Goal: Task Accomplishment & Management: Manage account settings

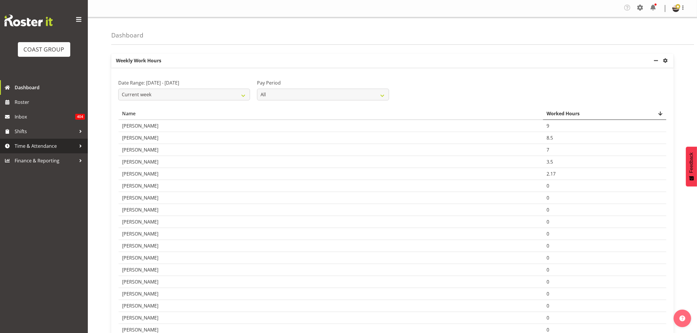
click at [67, 151] on link "Time & Attendance" at bounding box center [44, 146] width 88 height 15
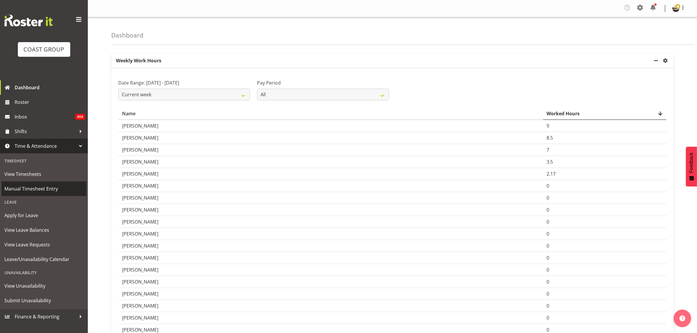
click at [32, 186] on span "Manual Timesheet Entry" at bounding box center [43, 188] width 79 height 9
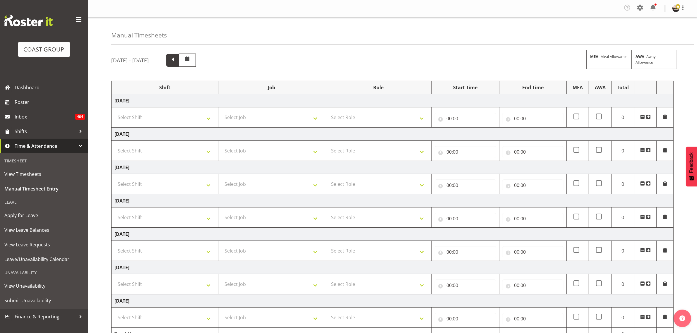
click at [176, 62] on span at bounding box center [173, 60] width 8 height 8
click at [199, 122] on select "Select Shift AKL SIGN ADMIN1 (LEAVE ALONE, DONT MAKE INACTIVE) AUG 25 Delivery …" at bounding box center [164, 118] width 101 height 12
select select "19929"
click at [114, 112] on select "Select Shift AKL SIGN ADMIN1 (LEAVE ALONE, DONT MAKE INACTIVE) AUG 25 Delivery …" at bounding box center [164, 118] width 101 height 12
click at [169, 149] on select "Select Shift AKL SIGN ADMIN1 (LEAVE ALONE, DONT MAKE INACTIVE) AUG 25 Delivery …" at bounding box center [164, 151] width 101 height 12
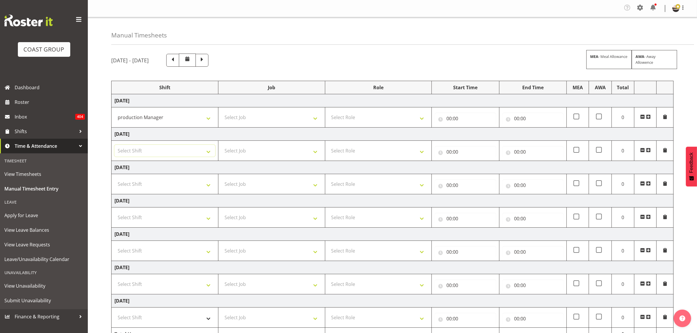
select select "19929"
click at [114, 146] on select "Select Shift AKL SIGN ADMIN1 (LEAVE ALONE, DONT MAKE INACTIVE) AUG 25 Delivery …" at bounding box center [164, 151] width 101 height 12
click at [142, 188] on select "Select Shift AKL SIGN ADMIN1 (LEAVE ALONE, DONT MAKE INACTIVE) AUG 25 Delivery …" at bounding box center [164, 184] width 101 height 12
select select "19929"
click at [114, 179] on select "Select Shift AKL SIGN ADMIN1 (LEAVE ALONE, DONT MAKE INACTIVE) AUG 25 Delivery …" at bounding box center [164, 184] width 101 height 12
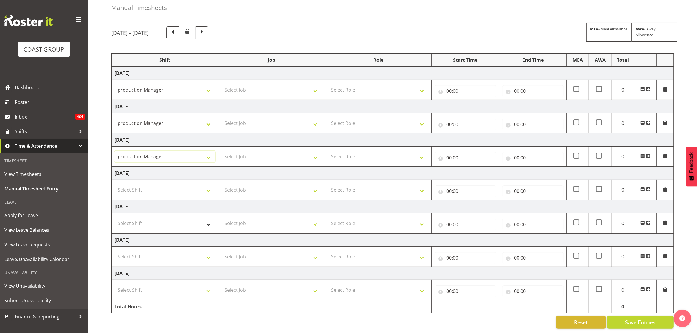
scroll to position [34, 0]
click at [155, 251] on select "Select Shift AKL SIGN ADMIN1 (LEAVE ALONE, DONT MAKE INACTIVE) AUG 25 Delivery …" at bounding box center [164, 257] width 101 height 12
select select "19929"
click at [114, 251] on select "Select Shift AKL SIGN ADMIN1 (LEAVE ALONE, DONT MAKE INACTIVE) AUG 25 Delivery …" at bounding box center [164, 257] width 101 height 12
click at [148, 288] on select "Select Shift AKL SIGN ADMIN1 (LEAVE ALONE, DONT MAKE INACTIVE) AUG 25 Delivery …" at bounding box center [164, 290] width 101 height 12
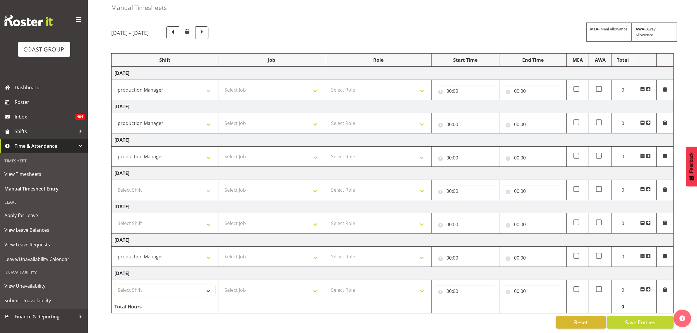
select select "19929"
click at [114, 284] on select "Select Shift AKL SIGN ADMIN1 (LEAVE ALONE, DONT MAKE INACTIVE) AUG 25 Delivery …" at bounding box center [164, 290] width 101 height 12
click at [647, 87] on span at bounding box center [648, 89] width 5 height 5
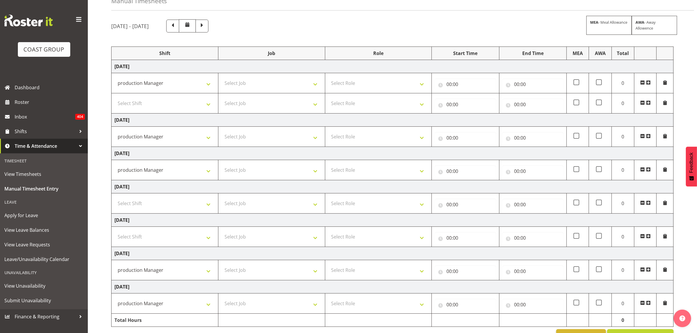
click at [167, 111] on td "Select Shift AKL SIGN ADMIN1 (LEAVE ALONE, DONT MAKE INACTIVE) AUG 25 Delivery …" at bounding box center [165, 103] width 107 height 20
click at [169, 109] on select "Select Shift AKL SIGN ADMIN1 (LEAVE ALONE, DONT MAKE INACTIVE) AUG 25 Delivery …" at bounding box center [164, 103] width 101 height 12
select select "19929"
click at [114, 98] on select "Select Shift AKL SIGN ADMIN1 (LEAVE ALONE, DONT MAKE INACTIVE) AUG 25 Delivery …" at bounding box center [164, 103] width 101 height 12
click at [230, 87] on select "Select Job 1 Carlton Events 1 Carlton Hamilton 1 Carlton Wellington 1 EHS WAREH…" at bounding box center [271, 83] width 101 height 12
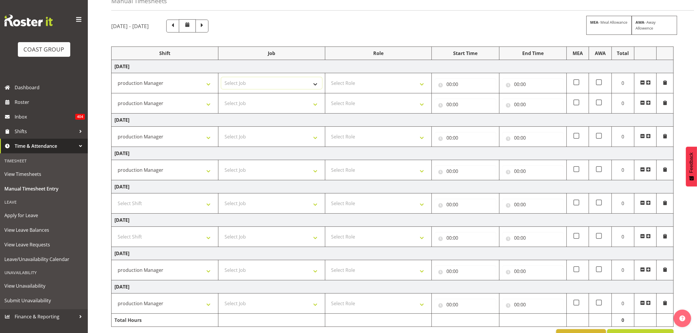
select select "9464"
click at [221, 78] on select "Select Job 1 Carlton Events 1 Carlton Hamilton 1 Carlton Wellington 1 EHS WAREH…" at bounding box center [271, 83] width 101 height 12
click at [238, 103] on select "Select Job 1 Carlton Events 1 Carlton Hamilton 1 Carlton Wellington 1 EHS WAREH…" at bounding box center [271, 103] width 101 height 12
select select "9464"
click at [221, 98] on select "Select Job 1 Carlton Events 1 Carlton Hamilton 1 Carlton Wellington 1 EHS WAREH…" at bounding box center [271, 103] width 101 height 12
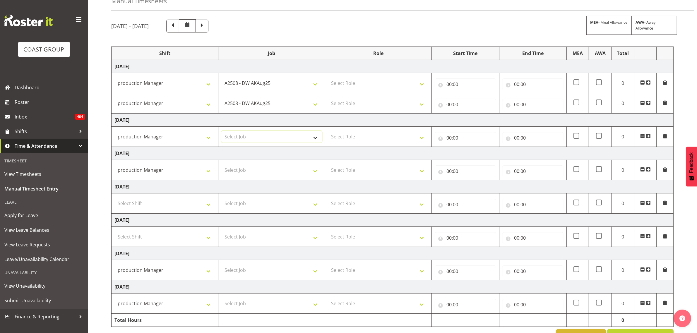
click at [240, 139] on select "Select Job 1 Carlton Events 1 Carlton Hamilton 1 Carlton Wellington 1 EHS WAREH…" at bounding box center [271, 137] width 101 height 12
select select "9464"
click at [221, 132] on select "Select Job 1 Carlton Events 1 Carlton Hamilton 1 Carlton Wellington 1 EHS WAREH…" at bounding box center [271, 137] width 101 height 12
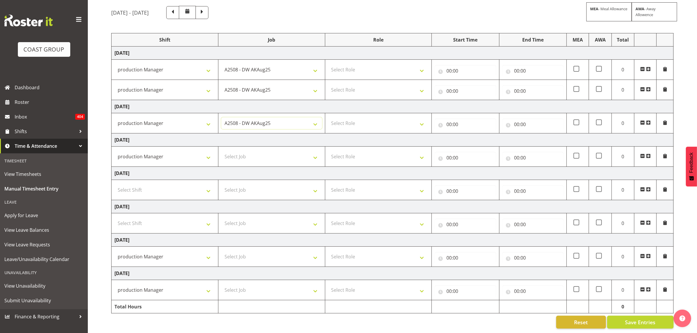
scroll to position [55, 0]
click at [241, 155] on select "Select Job 1 Carlton Events 1 Carlton Hamilton 1 Carlton Wellington 1 EHS WAREH…" at bounding box center [271, 157] width 101 height 12
select select "9464"
click at [221, 151] on select "Select Job 1 Carlton Events 1 Carlton Hamilton 1 Carlton Wellington 1 EHS WAREH…" at bounding box center [271, 157] width 101 height 12
click at [279, 253] on select "Select Job 1 Carlton Events 1 Carlton Hamilton 1 Carlton Wellington 1 EHS WAREH…" at bounding box center [271, 257] width 101 height 12
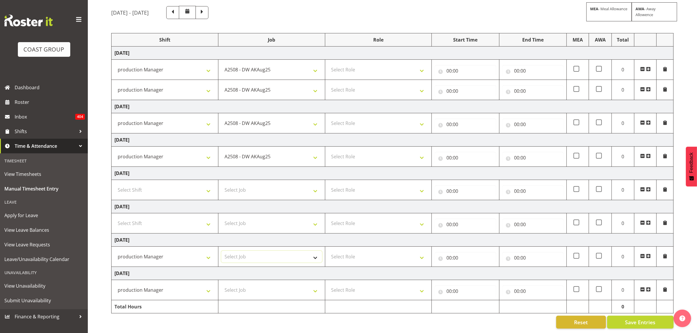
select select "9464"
click at [221, 251] on select "Select Job 1 Carlton Events 1 Carlton Hamilton 1 Carlton Wellington 1 EHS WAREH…" at bounding box center [271, 257] width 101 height 12
click at [247, 285] on select "Select Job 1 Carlton Events 1 Carlton Hamilton 1 Carlton Wellington 1 EHS WAREH…" at bounding box center [271, 290] width 101 height 12
select select "9464"
click at [221, 284] on select "Select Job 1 Carlton Events 1 Carlton Hamilton 1 Carlton Wellington 1 EHS WAREH…" at bounding box center [271, 290] width 101 height 12
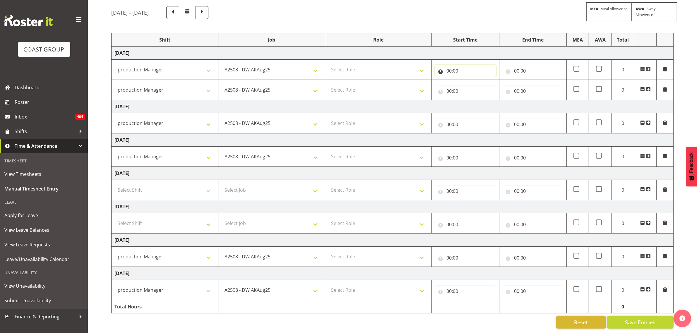
click at [450, 65] on input "00:00" at bounding box center [465, 71] width 61 height 12
click at [476, 81] on select "00 01 02 03 04 05 06 07 08 09 10 11 12 13 14 15 16 17 18 19 20 21 22 23" at bounding box center [474, 86] width 13 height 12
select select "6"
click at [468, 80] on select "00 01 02 03 04 05 06 07 08 09 10 11 12 13 14 15 16 17 18 19 20 21 22 23" at bounding box center [474, 86] width 13 height 12
type input "06:00"
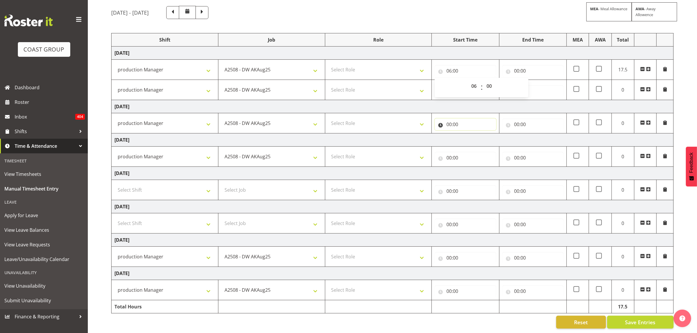
click at [451, 119] on input "00:00" at bounding box center [465, 125] width 61 height 12
click at [473, 134] on select "00 01 02 03 04 05 06 07 08 09 10 11 12 13 14 15 16 17 18 19 20 21 22 23" at bounding box center [474, 140] width 13 height 12
select select "6"
click at [468, 134] on select "00 01 02 03 04 05 06 07 08 09 10 11 12 13 14 15 16 17 18 19 20 21 22 23" at bounding box center [474, 140] width 13 height 12
type input "06:00"
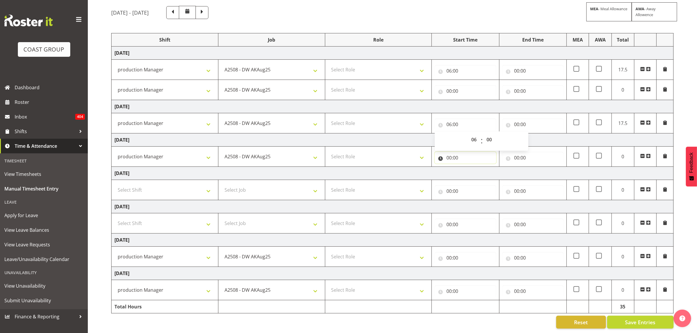
click at [448, 152] on input "00:00" at bounding box center [465, 158] width 61 height 12
click at [469, 167] on select "00 01 02 03 04 05 06 07 08 09 10 11 12 13 14 15 16 17 18 19 20 21 22 23" at bounding box center [474, 173] width 13 height 12
select select "6"
click at [468, 167] on select "00 01 02 03 04 05 06 07 08 09 10 11 12 13 14 15 16 17 18 19 20 21 22 23" at bounding box center [474, 173] width 13 height 12
type input "06:00"
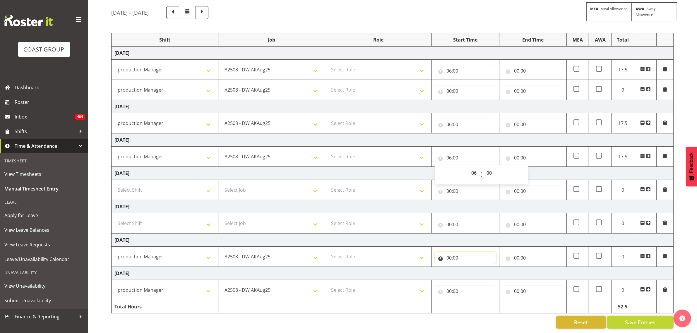
click at [451, 252] on input "00:00" at bounding box center [465, 258] width 61 height 12
click at [473, 268] on select "00 01 02 03 04 05 06 07 08 09 10 11 12 13 14 15 16 17 18 19 20 21 22 23" at bounding box center [474, 273] width 13 height 12
select select "6"
click at [468, 267] on select "00 01 02 03 04 05 06 07 08 09 10 11 12 13 14 15 16 17 18 19 20 21 22 23" at bounding box center [474, 273] width 13 height 12
type input "06:00"
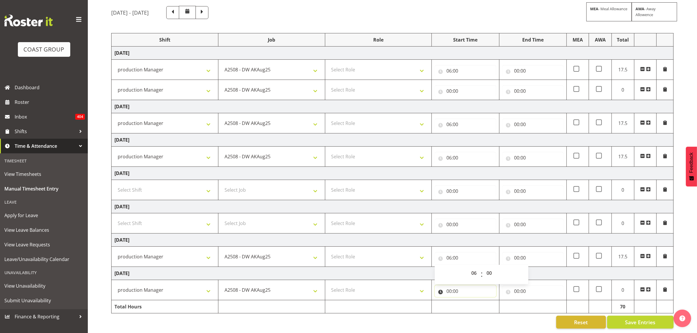
click at [451, 285] on input "00:00" at bounding box center [465, 291] width 61 height 12
click at [475, 302] on select "00 01 02 03 04 05 06 07 08 09 10 11 12 13 14 15 16 17 18 19 20 21 22 23" at bounding box center [474, 307] width 13 height 12
select select "6"
click at [468, 301] on select "00 01 02 03 04 05 06 07 08 09 10 11 12 13 14 15 16 17 18 19 20 21 22 23" at bounding box center [474, 307] width 13 height 12
type input "06:00"
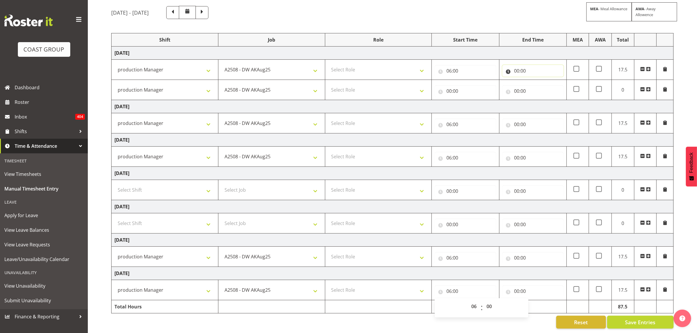
click at [517, 65] on input "00:00" at bounding box center [532, 71] width 61 height 12
click at [539, 80] on select "00 01 02 03 04 05 06 07 08 09 10 11 12 13 14 15 16 17 18 19 20 21 22 23" at bounding box center [542, 86] width 13 height 12
select select "15"
click at [536, 80] on select "00 01 02 03 04 05 06 07 08 09 10 11 12 13 14 15 16 17 18 19 20 21 22 23" at bounding box center [542, 86] width 13 height 12
type input "15:00"
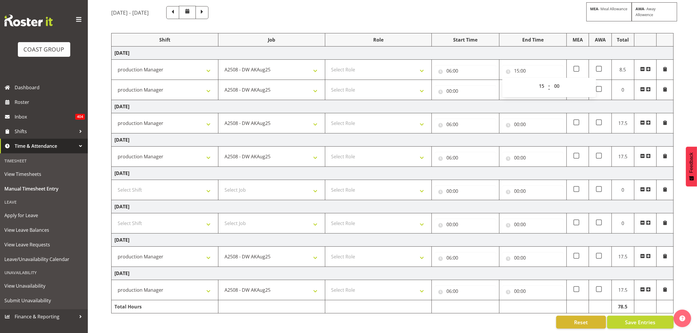
click at [498, 100] on td "Thursday 21st August 2025" at bounding box center [393, 106] width 562 height 13
click at [447, 86] on input "00:00" at bounding box center [465, 91] width 61 height 12
drag, startPoint x: 472, startPoint y: 102, endPoint x: 475, endPoint y: 105, distance: 3.9
click at [472, 102] on select "00 01 02 03 04 05 06 07 08 09 10 11 12 13 14 15 16 17 18 19 20 21 22 23" at bounding box center [474, 106] width 13 height 12
select select "18"
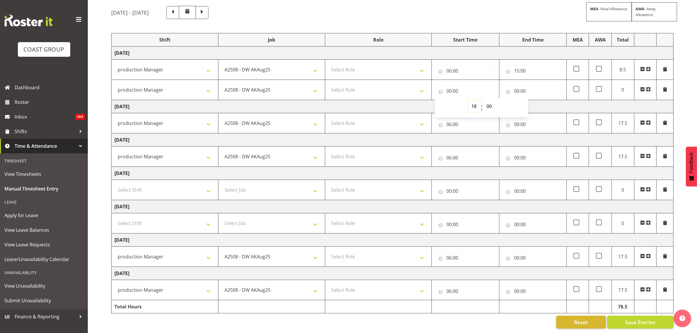
click at [468, 100] on select "00 01 02 03 04 05 06 07 08 09 10 11 12 13 14 15 16 17 18 19 20 21 22 23" at bounding box center [474, 106] width 13 height 12
type input "18:00"
drag, startPoint x: 515, startPoint y: 84, endPoint x: 524, endPoint y: 99, distance: 17.3
click at [515, 85] on input "00:00" at bounding box center [532, 91] width 61 height 12
click at [542, 100] on select "00 01 02 03 04 05 06 07 08 09 10 11 12 13 14 15 16 17 18 19 20 21 22 23" at bounding box center [542, 106] width 13 height 12
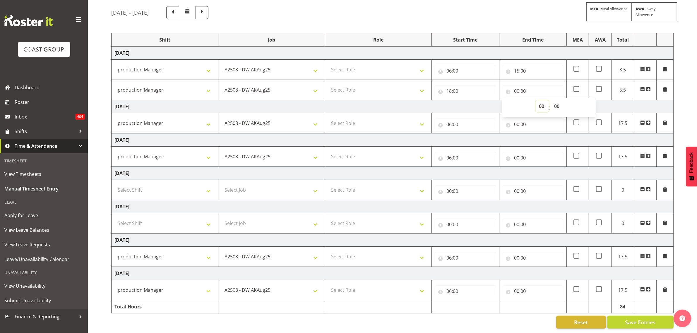
click at [539, 103] on select "00 01 02 03 04 05 06 07 08 09 10 11 12 13 14 15 16 17 18 19 20 21 22 23" at bounding box center [542, 106] width 13 height 12
select select "20"
click at [536, 100] on select "00 01 02 03 04 05 06 07 08 09 10 11 12 13 14 15 16 17 18 19 20 21 22 23" at bounding box center [542, 106] width 13 height 12
type input "20:00"
click at [558, 101] on select "00 01 02 03 04 05 06 07 08 09 10 11 12 13 14 15 16 17 18 19 20 21 22 23 24 25 2…" at bounding box center [557, 106] width 13 height 12
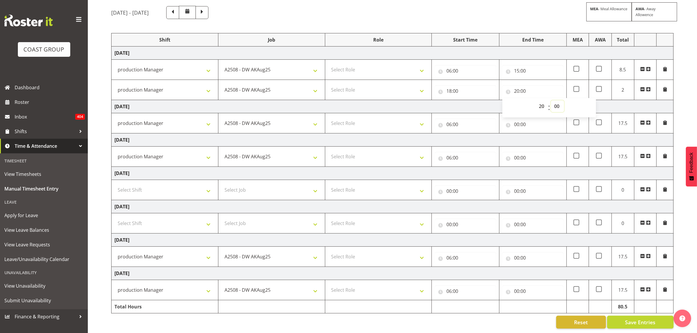
select select "30"
click at [551, 100] on select "00 01 02 03 04 05 06 07 08 09 10 11 12 13 14 15 16 17 18 19 20 21 22 23 24 25 2…" at bounding box center [557, 106] width 13 height 12
type input "20:30"
click at [517, 120] on input "00:00" at bounding box center [532, 125] width 61 height 12
click at [539, 137] on select "00 01 02 03 04 05 06 07 08 09 10 11 12 13 14 15 16 17 18 19 20 21 22 23" at bounding box center [542, 140] width 13 height 12
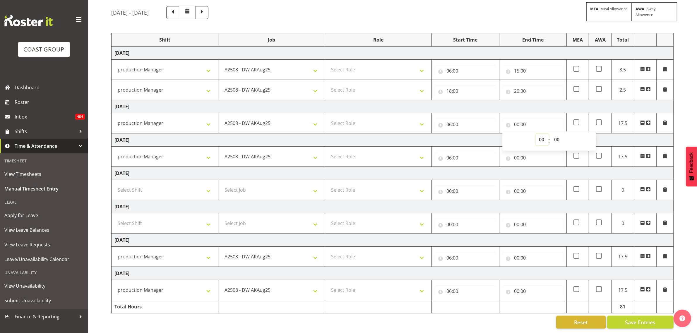
select select "15"
click at [536, 134] on select "00 01 02 03 04 05 06 07 08 09 10 11 12 13 14 15 16 17 18 19 20 21 22 23" at bounding box center [542, 140] width 13 height 12
type input "15:00"
click at [517, 152] on input "00:00" at bounding box center [532, 158] width 61 height 12
click at [538, 169] on select "00 01 02 03 04 05 06 07 08 09 10 11 12 13 14 15 16 17 18 19 20 21 22 23" at bounding box center [542, 173] width 13 height 12
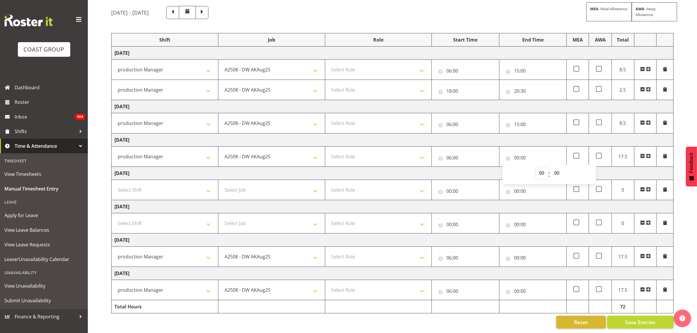
select select "15"
click at [536, 167] on select "00 01 02 03 04 05 06 07 08 09 10 11 12 13 14 15 16 17 18 19 20 21 22 23" at bounding box center [542, 173] width 13 height 12
type input "15:00"
click at [479, 167] on td "Saturday 23rd August 2025" at bounding box center [393, 173] width 562 height 13
click at [516, 254] on input "00:00" at bounding box center [532, 258] width 61 height 12
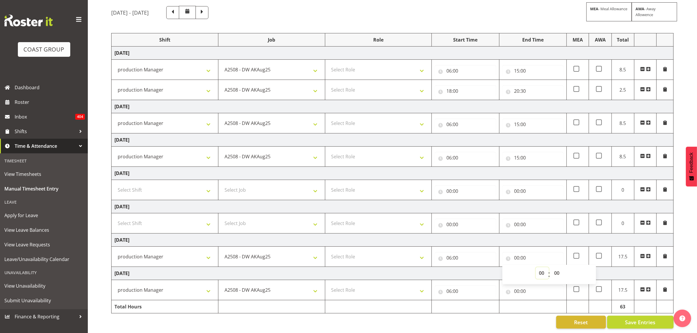
click at [545, 269] on select "00 01 02 03 04 05 06 07 08 09 10 11 12 13 14 15 16 17 18 19 20 21 22 23" at bounding box center [542, 273] width 13 height 12
select select "14"
click at [536, 267] on select "00 01 02 03 04 05 06 07 08 09 10 11 12 13 14 15 16 17 18 19 20 21 22 23" at bounding box center [542, 273] width 13 height 12
type input "14:00"
click at [517, 287] on input "00:00" at bounding box center [532, 291] width 61 height 12
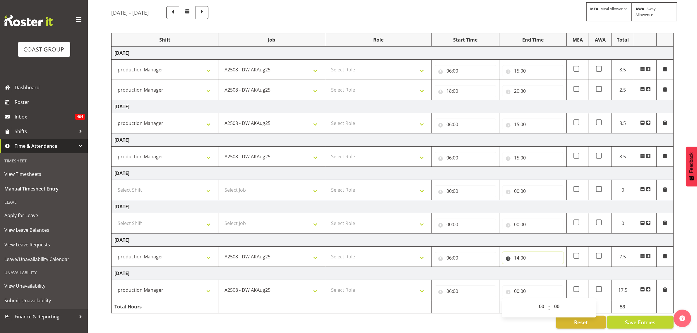
click at [517, 252] on input "14:00" at bounding box center [532, 258] width 61 height 12
click at [539, 269] on select "00 01 02 03 04 05 06 07 08 09 10 11 12 13 14 15 16 17 18 19 20 21 22 23" at bounding box center [542, 273] width 13 height 12
select select "16"
click at [536, 267] on select "00 01 02 03 04 05 06 07 08 09 10 11 12 13 14 15 16 17 18 19 20 21 22 23" at bounding box center [542, 273] width 13 height 12
type input "16:00"
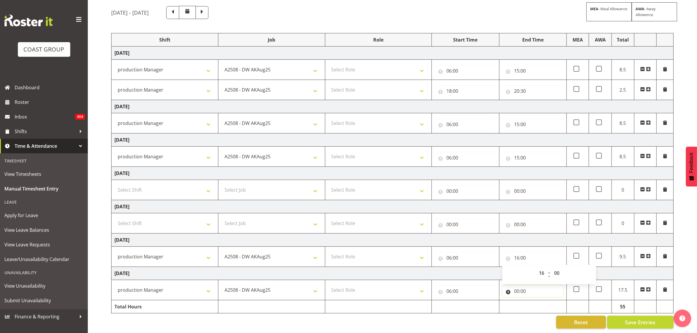
click at [518, 286] on input "00:00" at bounding box center [532, 291] width 61 height 12
click at [538, 301] on select "00 01 02 03 04 05 06 07 08 09 10 11 12 13 14 15 16 17 18 19 20 21 22 23" at bounding box center [542, 307] width 13 height 12
select select "14"
click at [536, 301] on select "00 01 02 03 04 05 06 07 08 09 10 11 12 13 14 15 16 17 18 19 20 21 22 23" at bounding box center [542, 307] width 13 height 12
type input "14:00"
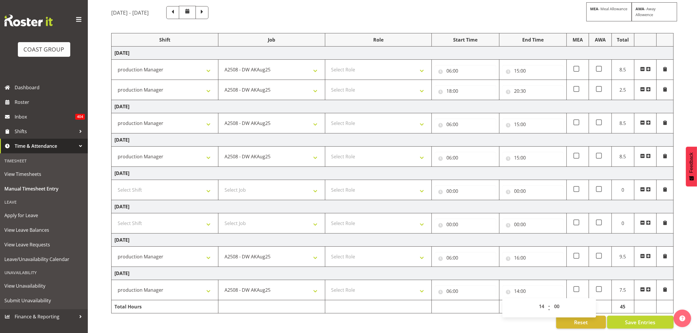
click at [556, 307] on span "00 01 02 03 04 05 06 07 08 09 10 11 12 13 14 15 16 17 18 19 20 21 22 23 24 25 2…" at bounding box center [557, 308] width 13 height 15
drag, startPoint x: 556, startPoint y: 304, endPoint x: 557, endPoint y: 299, distance: 5.5
click at [556, 304] on select "00 01 02 03 04 05 06 07 08 09 10 11 12 13 14 15 16 17 18 19 20 21 22 23 24 25 2…" at bounding box center [557, 307] width 13 height 12
select select "30"
click at [551, 301] on select "00 01 02 03 04 05 06 07 08 09 10 11 12 13 14 15 16 17 18 19 20 21 22 23 24 25 2…" at bounding box center [557, 307] width 13 height 12
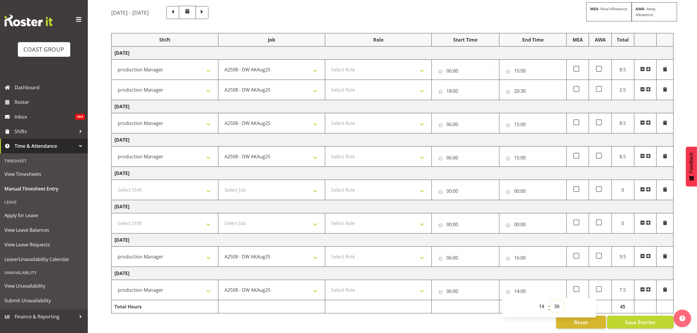
type input "14:30"
click at [524, 321] on div "Reset Save Entries" at bounding box center [392, 322] width 562 height 13
click at [629, 318] on span "Save Entries" at bounding box center [640, 322] width 30 height 8
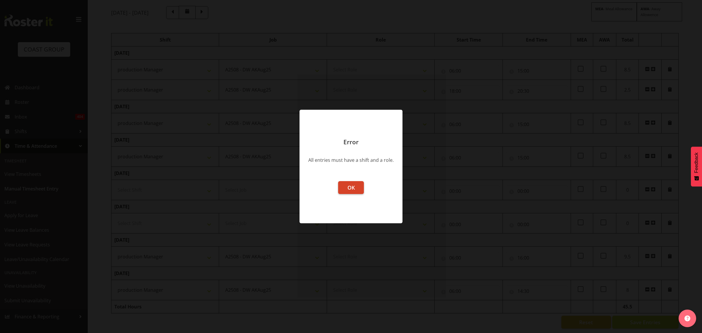
click at [343, 191] on button "OK" at bounding box center [351, 187] width 26 height 13
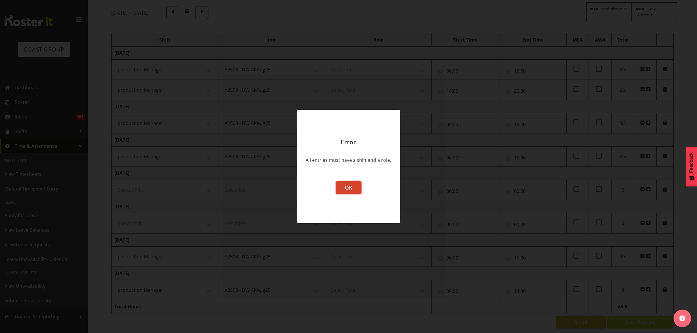
click at [351, 185] on span "OK" at bounding box center [348, 187] width 7 height 7
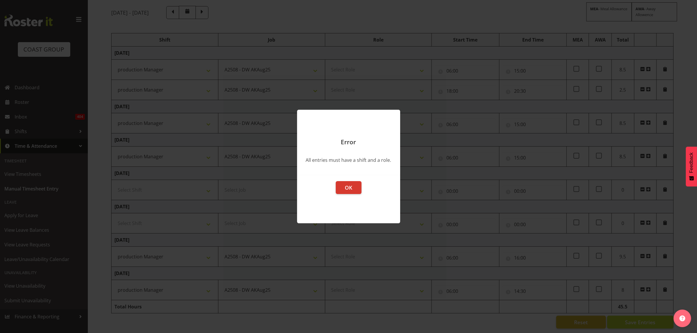
click at [351, 185] on span "OK" at bounding box center [349, 188] width 8 height 7
click at [351, 185] on span "OK" at bounding box center [348, 187] width 7 height 7
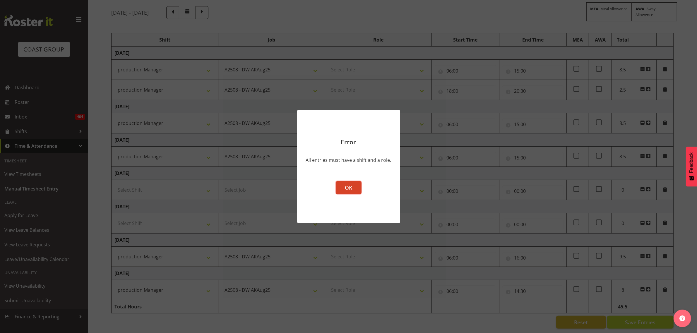
click at [350, 185] on span "OK" at bounding box center [348, 187] width 7 height 7
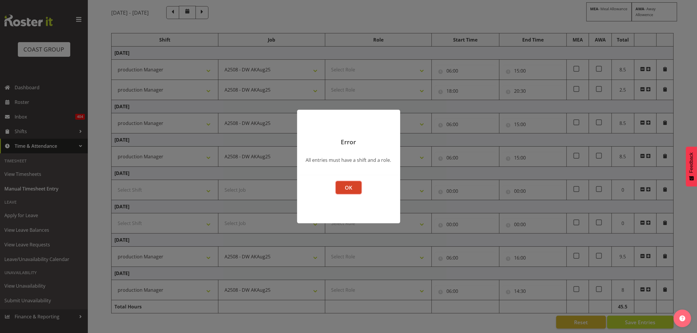
click at [350, 184] on span "OK" at bounding box center [348, 187] width 7 height 7
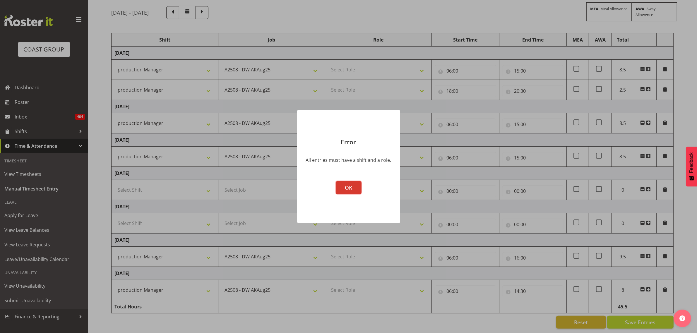
click at [350, 184] on span "OK" at bounding box center [348, 187] width 7 height 7
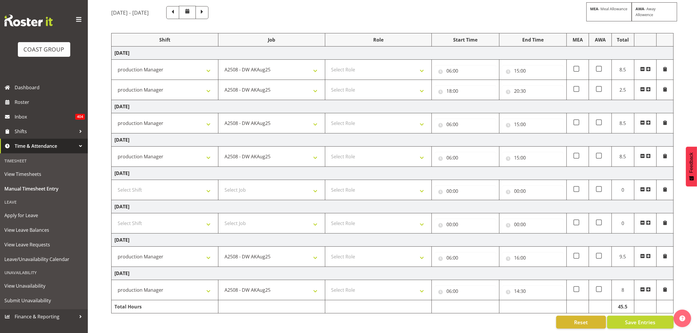
click at [356, 60] on td "Select Role GRAPHICS DW" at bounding box center [378, 70] width 107 height 20
click at [356, 64] on select "Select Role GRAPHICS DW" at bounding box center [378, 70] width 101 height 12
select select "809"
click at [328, 64] on select "Select Role GRAPHICS DW" at bounding box center [378, 70] width 101 height 12
drag, startPoint x: 354, startPoint y: 82, endPoint x: 355, endPoint y: 88, distance: 5.6
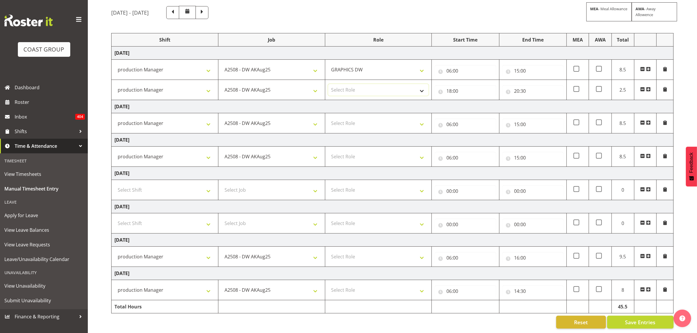
click at [354, 84] on select "Select Role GRAPHICS DW" at bounding box center [378, 90] width 101 height 12
select select "809"
click at [328, 84] on select "Select Role GRAPHICS DW" at bounding box center [378, 90] width 101 height 12
click at [360, 117] on select "Select Role GRAPHICS DW" at bounding box center [378, 123] width 101 height 12
select select "809"
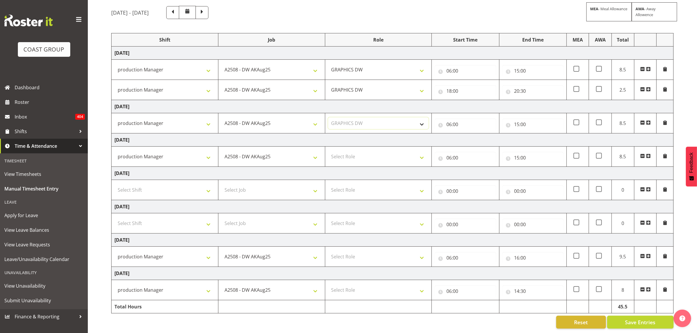
click at [328, 117] on select "Select Role GRAPHICS DW" at bounding box center [378, 123] width 101 height 12
click at [362, 151] on select "Select Role GRAPHICS DW" at bounding box center [378, 157] width 101 height 12
select select "809"
click at [328, 151] on select "Select Role GRAPHICS DW" at bounding box center [378, 157] width 101 height 12
click at [367, 184] on select "Select Role GRAPHICS DW" at bounding box center [378, 190] width 101 height 12
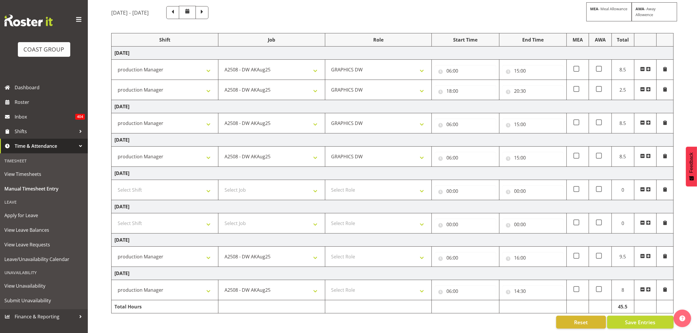
click at [365, 171] on td "Saturday 23rd August 2025" at bounding box center [393, 173] width 562 height 13
click at [362, 247] on td "Select Role GRAPHICS DW" at bounding box center [378, 257] width 107 height 20
click at [363, 251] on select "Select Role GRAPHICS DW" at bounding box center [378, 257] width 101 height 12
select select "809"
click at [328, 251] on select "Select Role GRAPHICS DW" at bounding box center [378, 257] width 101 height 12
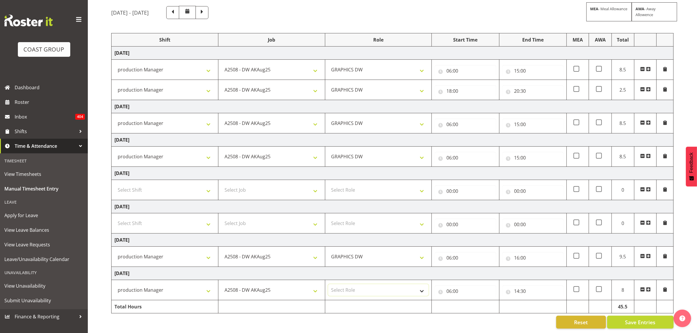
click at [361, 284] on select "Select Role GRAPHICS DW" at bounding box center [378, 290] width 101 height 12
select select "809"
click at [328, 284] on select "Select Role GRAPHICS DW" at bounding box center [378, 290] width 101 height 12
click at [614, 318] on button "Save Entries" at bounding box center [640, 322] width 66 height 13
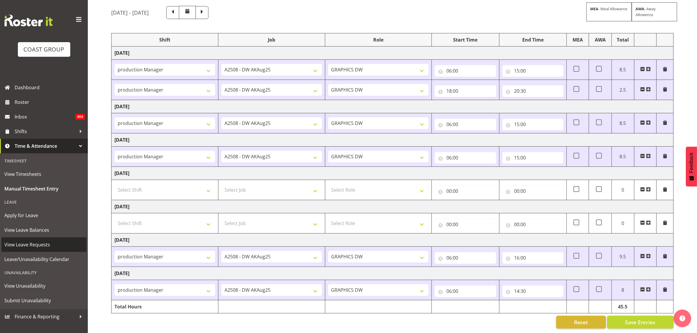
click at [37, 244] on span "View Leave Requests" at bounding box center [43, 244] width 79 height 9
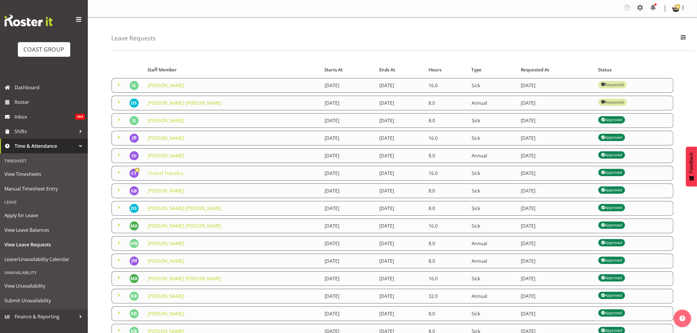
click at [118, 103] on span at bounding box center [118, 102] width 7 height 7
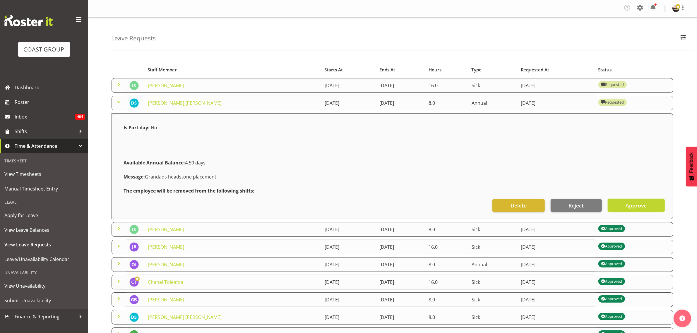
drag, startPoint x: 630, startPoint y: 209, endPoint x: 601, endPoint y: 189, distance: 35.1
click at [630, 209] on span "Approve" at bounding box center [635, 206] width 21 height 8
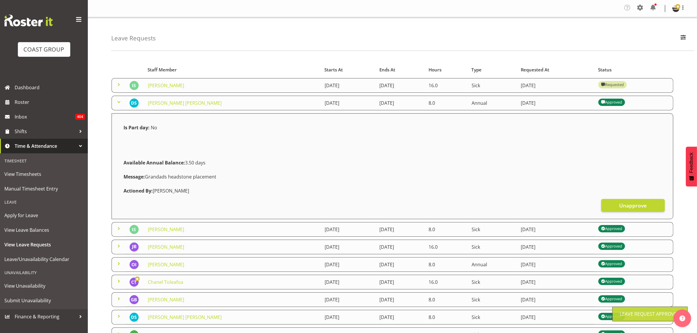
click at [118, 85] on span at bounding box center [118, 84] width 7 height 7
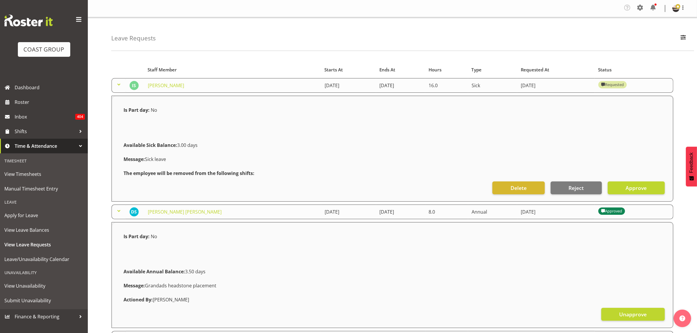
drag, startPoint x: 276, startPoint y: 88, endPoint x: 428, endPoint y: 87, distance: 152.2
click at [426, 85] on tr "Ian Simpson 27th August 2025 28th August 2025 16.0 Sick 27th August 2025 Reques…" at bounding box center [393, 85] width 562 height 15
click at [506, 193] on button "Delete" at bounding box center [518, 187] width 52 height 13
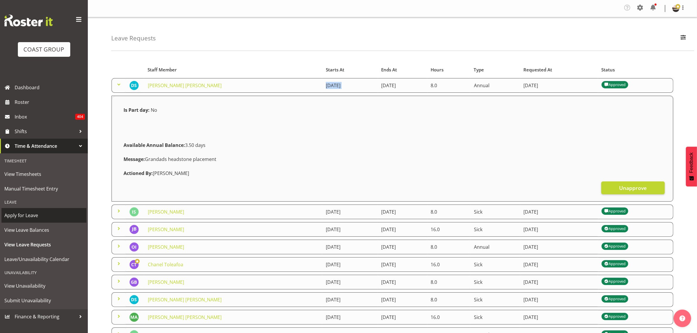
click at [33, 217] on span "Apply for Leave" at bounding box center [43, 215] width 79 height 9
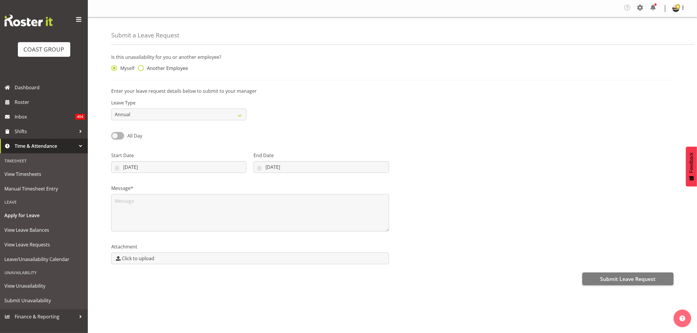
click at [140, 71] on span at bounding box center [141, 68] width 6 height 6
click at [140, 70] on input "Another Employee" at bounding box center [140, 68] width 4 height 4
radio input "true"
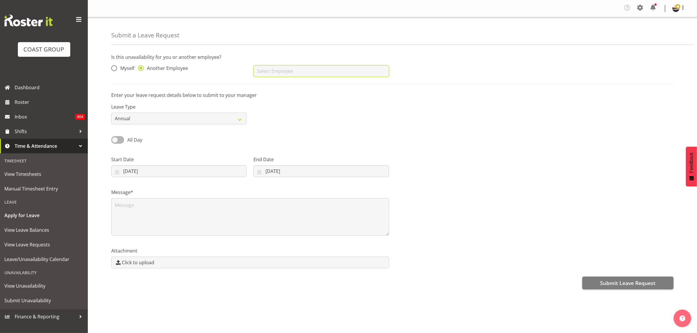
click at [264, 69] on input "text" at bounding box center [320, 71] width 135 height 12
type input "[PERSON_NAME]"
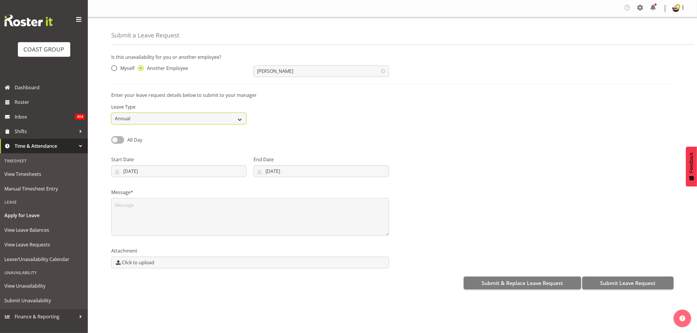
drag, startPoint x: 224, startPoint y: 116, endPoint x: 217, endPoint y: 113, distance: 7.7
click at [224, 116] on select "Annual Sick Leave Without Pay Bereavement Domestic Violence Parental Jury Servi…" at bounding box center [178, 119] width 135 height 12
select select "Sick"
click at [111, 113] on select "Annual Sick Leave Without Pay Bereavement Domestic Violence Parental Jury Servi…" at bounding box center [178, 119] width 135 height 12
click at [138, 119] on select "Annual Sick Leave Without Pay Bereavement Domestic Violence Parental Jury Servi…" at bounding box center [178, 119] width 135 height 12
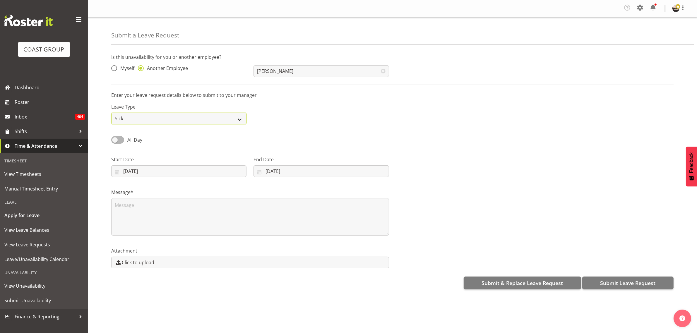
click at [138, 119] on select "Annual Sick Leave Without Pay Bereavement Domestic Violence Parental Jury Servi…" at bounding box center [178, 119] width 135 height 12
click at [132, 174] on input "27/08/2025" at bounding box center [178, 171] width 135 height 12
click at [164, 253] on span "20" at bounding box center [164, 251] width 5 height 6
type input "20/08/2025"
click at [129, 173] on input "20/08/2025" at bounding box center [178, 171] width 135 height 12
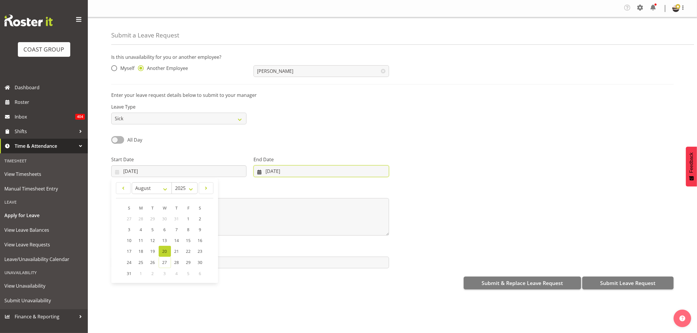
click at [274, 172] on input "27/08/2025" at bounding box center [320, 171] width 135 height 12
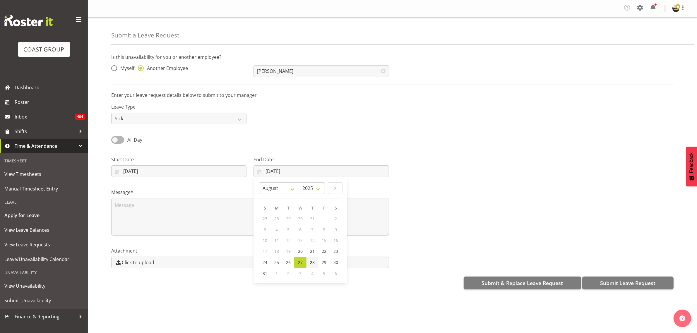
click at [314, 261] on span "28" at bounding box center [312, 263] width 5 height 6
type input "28/08/2025"
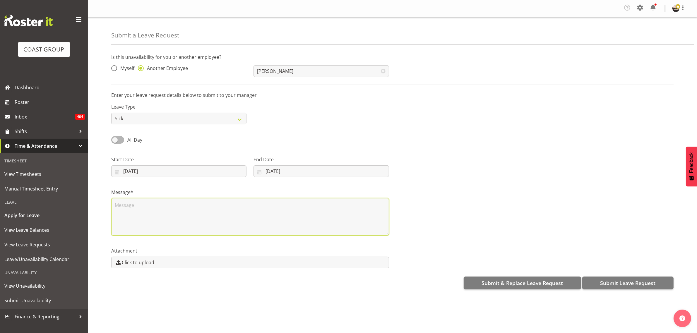
click at [265, 224] on textarea at bounding box center [250, 216] width 278 height 37
type textarea "Flue - Olly"
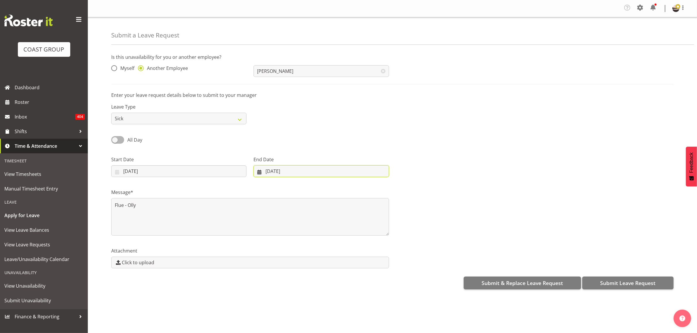
click at [267, 169] on input "28/08/2025" at bounding box center [320, 171] width 135 height 12
click at [312, 252] on span "21" at bounding box center [312, 251] width 5 height 6
type input "21/08/2025"
click at [536, 199] on div "Message* Flue - Olly" at bounding box center [392, 210] width 569 height 59
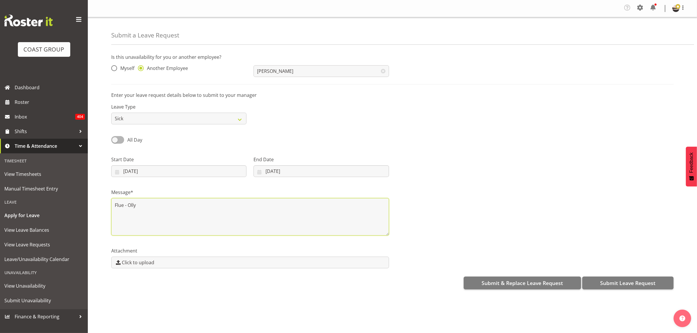
click at [123, 206] on textarea "Flue - Olly" at bounding box center [250, 216] width 278 height 37
type textarea "Flu - Olly"
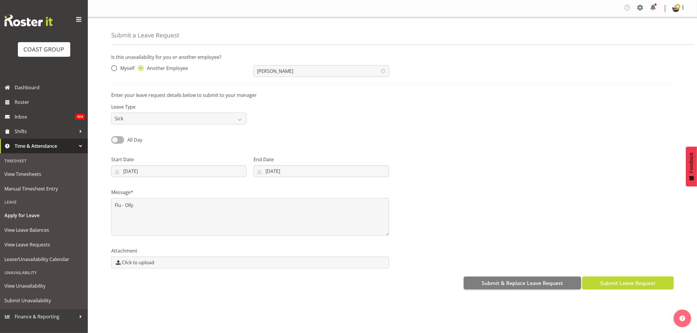
click at [635, 282] on span "Submit Leave Request" at bounding box center [627, 283] width 55 height 8
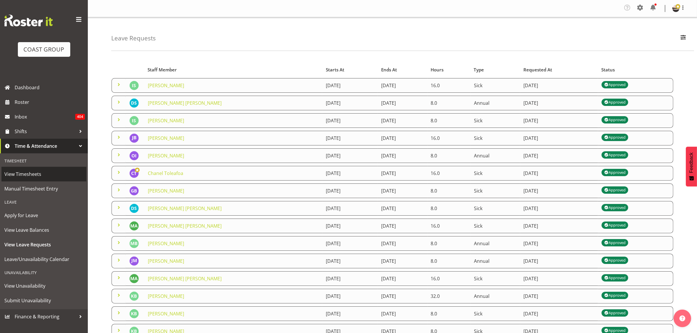
click at [28, 175] on span "View Timesheets" at bounding box center [43, 174] width 79 height 9
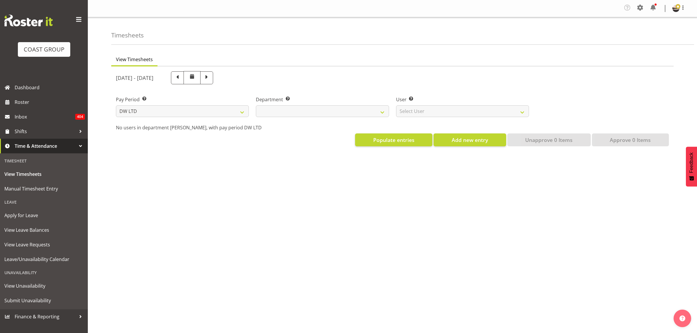
select select "8"
select select
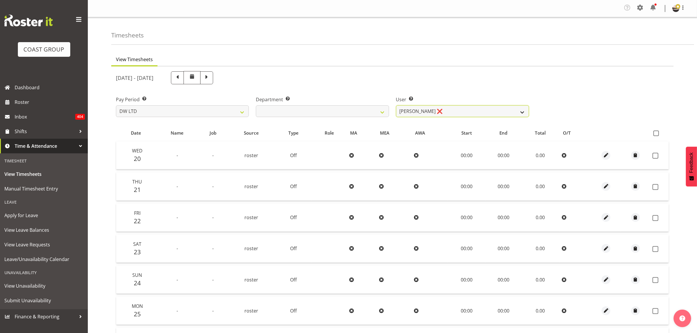
drag, startPoint x: 431, startPoint y: 115, endPoint x: 436, endPoint y: 114, distance: 5.0
click at [432, 114] on select "Andrew McFadzean ❌ Boston Morgan-Horan ❌ Chanel Toleafoa ❌ Gene Burton ❌ Ian Si…" at bounding box center [462, 111] width 133 height 12
select select "3988"
click at [396, 105] on select "Andrew McFadzean ❌ Boston Morgan-Horan ❌ Chanel Toleafoa ❌ Gene Burton ❌ Ian Si…" at bounding box center [462, 111] width 133 height 12
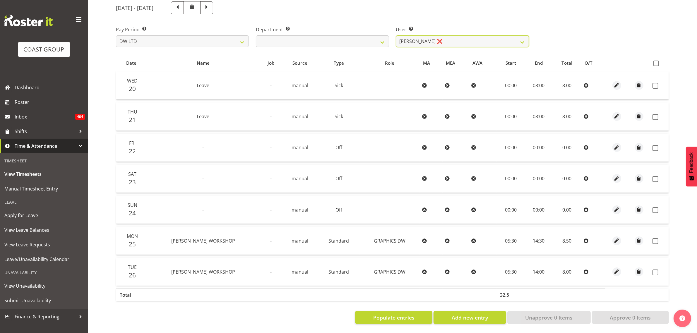
scroll to position [76, 0]
click at [656, 61] on span at bounding box center [656, 64] width 6 height 6
click at [656, 61] on input "checkbox" at bounding box center [655, 63] width 4 height 4
checkbox input "true"
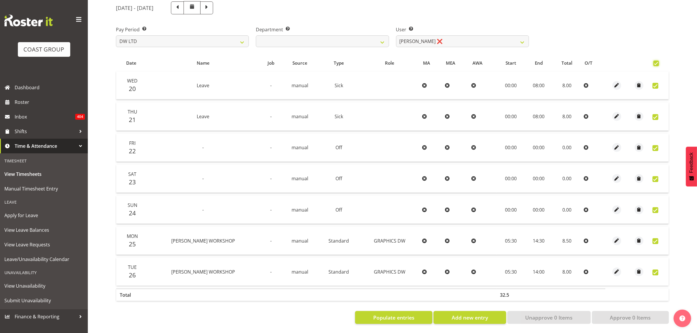
checkbox input "true"
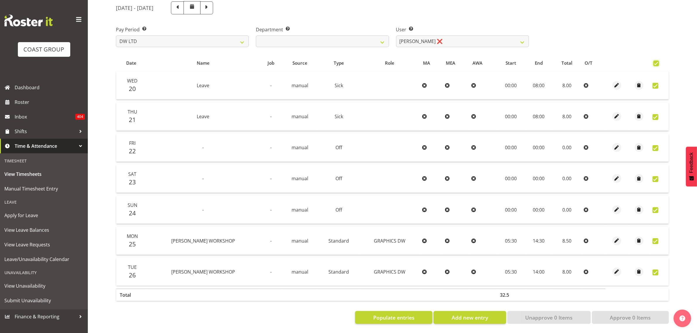
checkbox input "true"
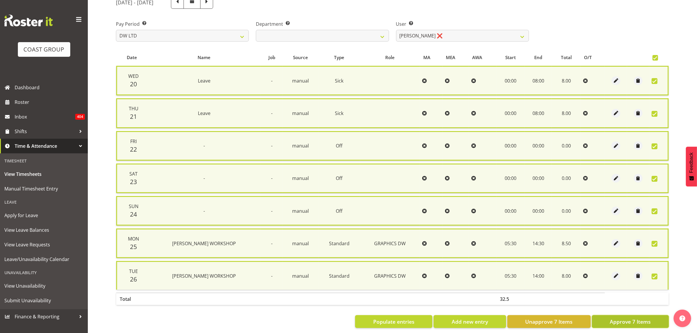
click at [627, 320] on span "Approve 7 Items" at bounding box center [630, 322] width 41 height 8
checkbox input "false"
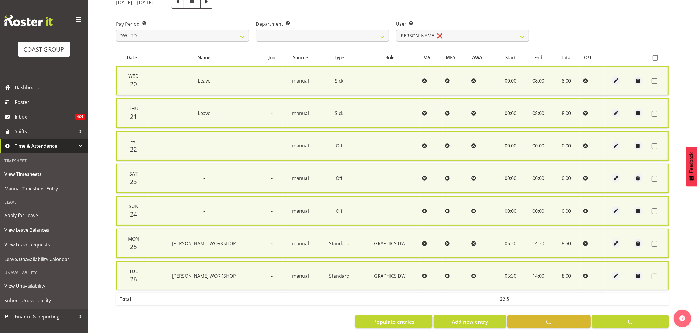
checkbox input "false"
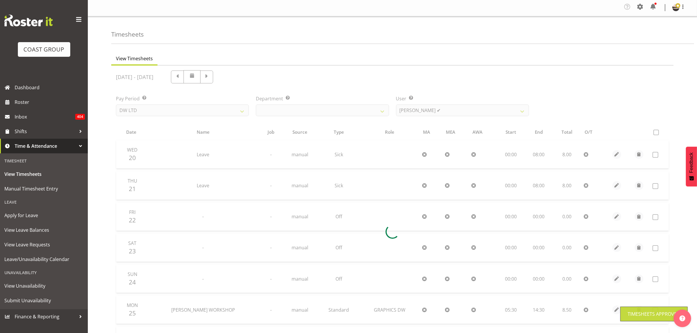
scroll to position [0, 0]
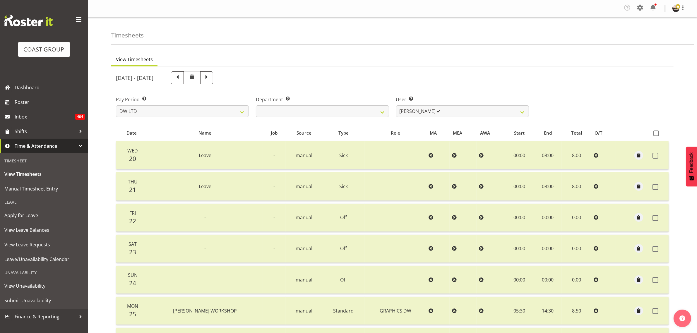
click at [481, 104] on div "User Select user. Note: This is filtered down by the previous two drop-down ite…" at bounding box center [462, 106] width 133 height 21
drag, startPoint x: 474, startPoint y: 109, endPoint x: 470, endPoint y: 112, distance: 4.6
click at [474, 109] on select "Andrew McFadzean ❌ Boston Morgan-Horan ❌ Chanel Toleafoa ❌ Gene Burton ❌ Ian Si…" at bounding box center [462, 111] width 133 height 12
select select "1175"
click at [396, 105] on select "Andrew McFadzean ❌ Boston Morgan-Horan ❌ Chanel Toleafoa ❌ Gene Burton ❌ Ian Si…" at bounding box center [462, 111] width 133 height 12
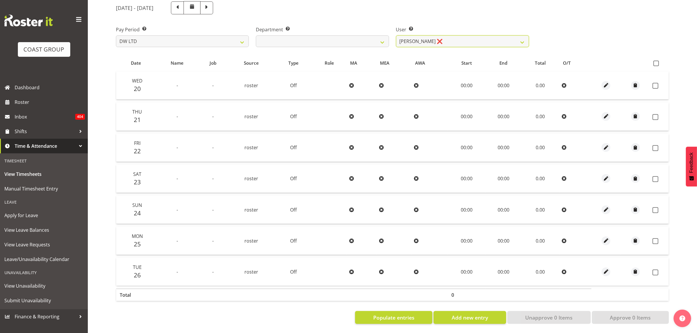
scroll to position [76, 0]
click at [657, 61] on span at bounding box center [656, 64] width 6 height 6
click at [657, 61] on input "checkbox" at bounding box center [655, 63] width 4 height 4
checkbox input "true"
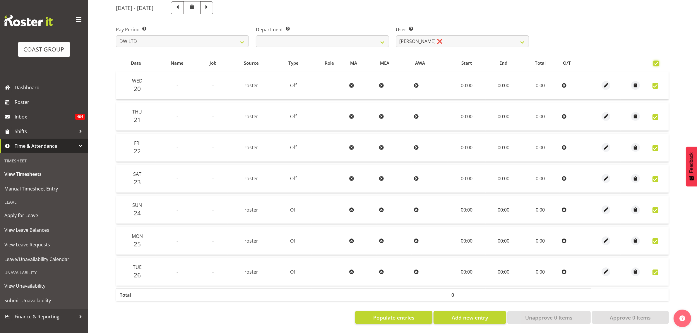
checkbox input "true"
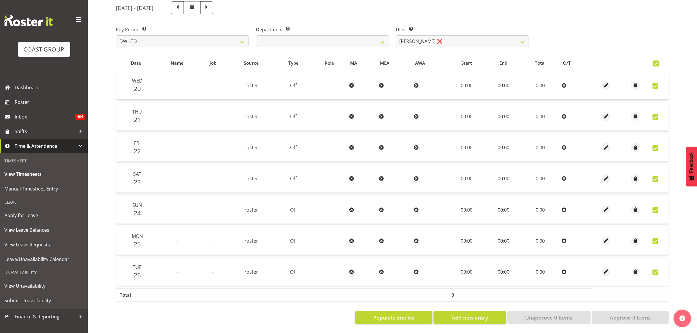
checkbox input "true"
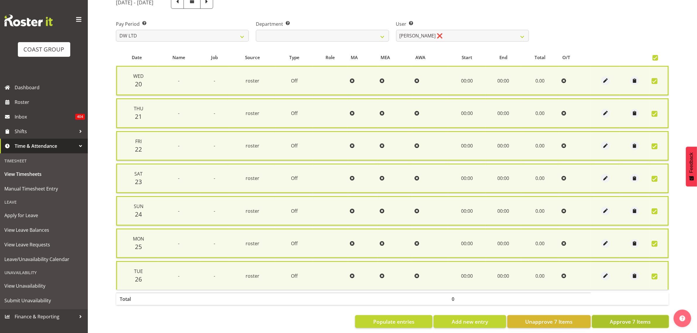
click at [619, 320] on span "Approve 7 Items" at bounding box center [630, 322] width 41 height 8
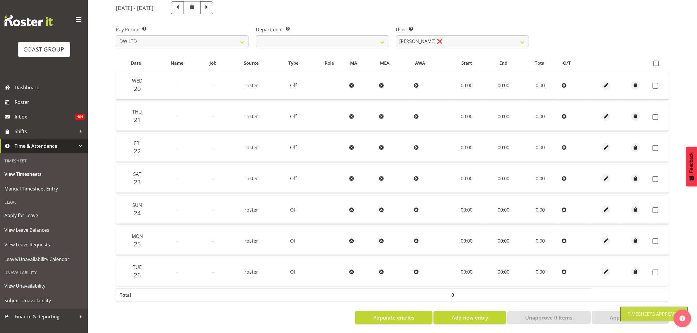
checkbox input "false"
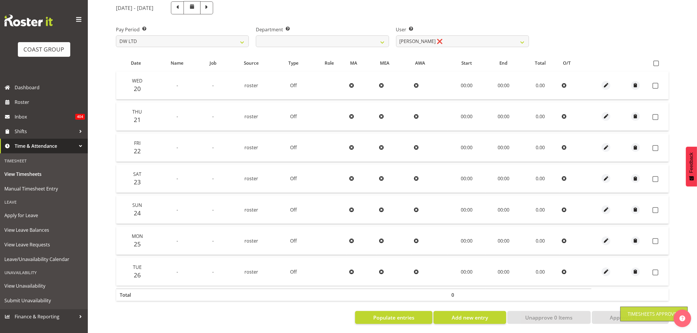
checkbox input "false"
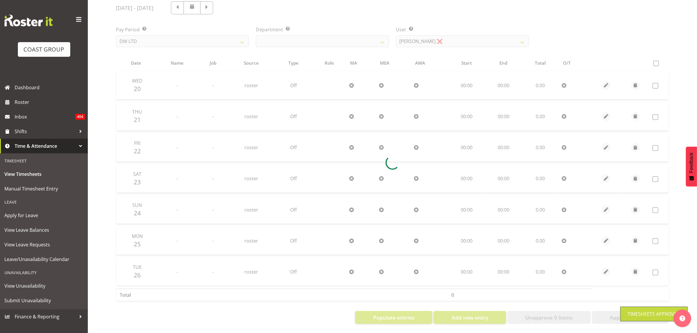
click at [435, 36] on div at bounding box center [392, 162] width 562 height 332
click at [440, 37] on div at bounding box center [392, 162] width 562 height 332
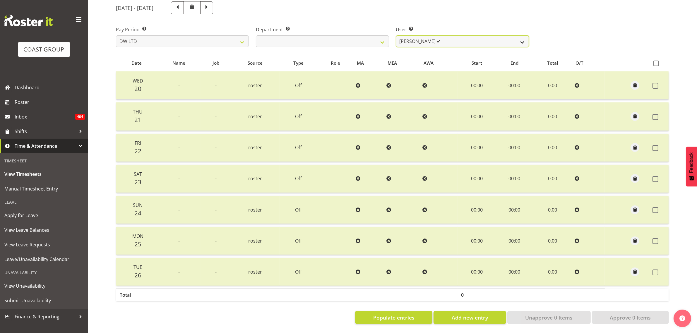
drag, startPoint x: 440, startPoint y: 37, endPoint x: 447, endPoint y: 40, distance: 8.1
click at [440, 37] on select "Andrew McFadzean ✔ Boston Morgan-Horan ❌ Chanel Toleafoa ❌ Gene Burton ❌ Ian Si…" at bounding box center [462, 41] width 133 height 12
select select "1177"
click at [396, 35] on select "Andrew McFadzean ✔ Boston Morgan-Horan ❌ Chanel Toleafoa ❌ Gene Burton ❌ Ian Si…" at bounding box center [462, 41] width 133 height 12
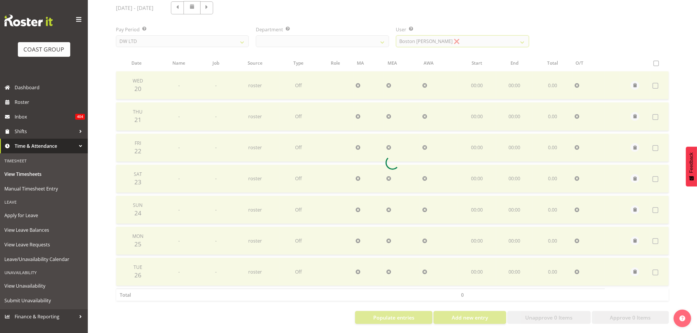
scroll to position [0, 0]
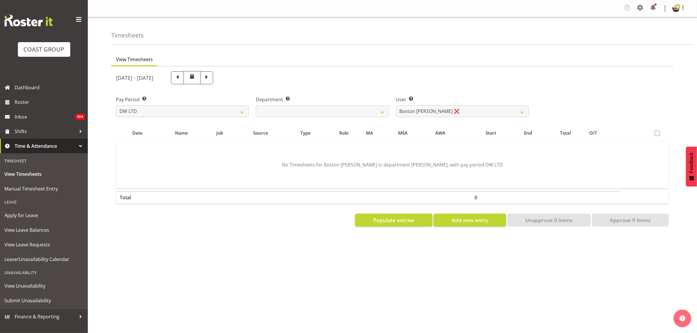
click at [659, 133] on span at bounding box center [657, 134] width 6 height 6
click at [657, 133] on span at bounding box center [657, 134] width 6 height 6
click at [404, 226] on button "Populate entries" at bounding box center [393, 220] width 77 height 13
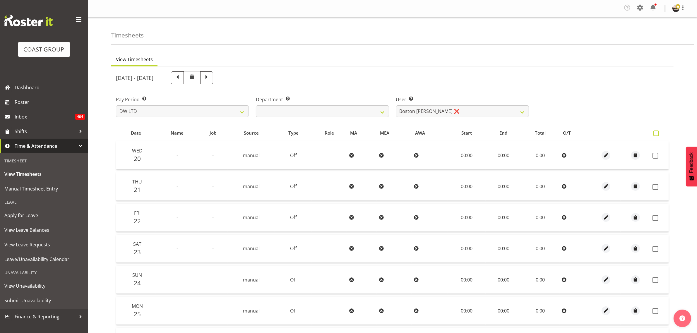
drag, startPoint x: 659, startPoint y: 134, endPoint x: 655, endPoint y: 134, distance: 4.4
click at [657, 134] on label at bounding box center [657, 134] width 8 height 6
click at [657, 134] on input "checkbox" at bounding box center [655, 133] width 4 height 4
checkbox input "true"
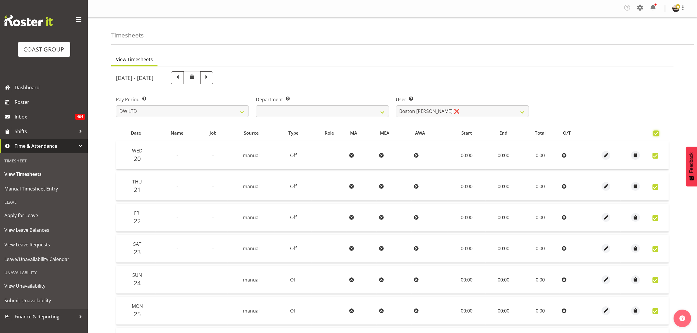
checkbox input "true"
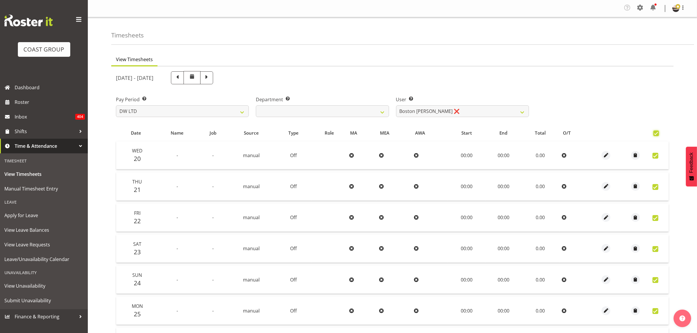
checkbox input "true"
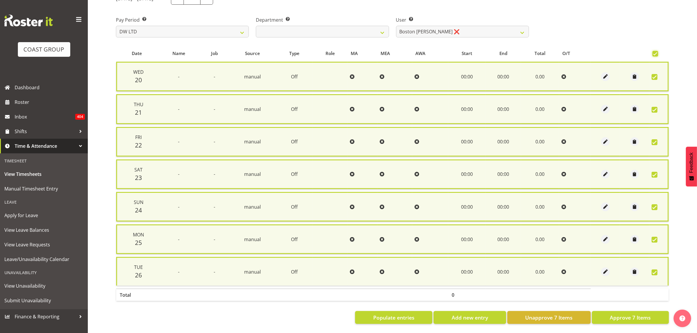
scroll to position [83, 0]
click at [650, 314] on span "Approve 7 Items" at bounding box center [630, 318] width 41 height 8
checkbox input "false"
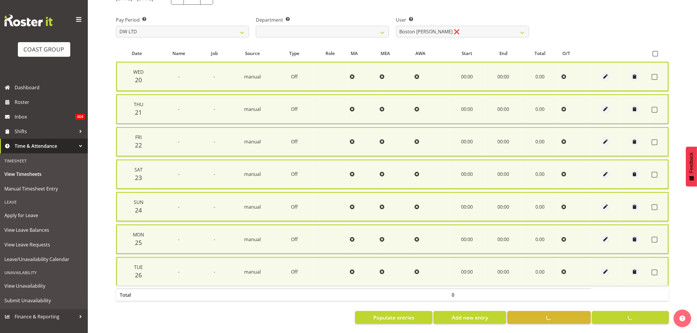
checkbox input "false"
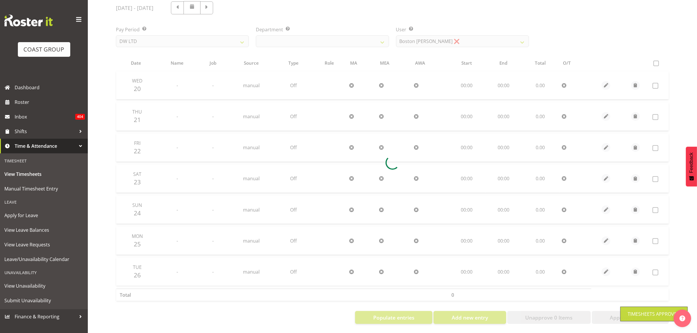
scroll to position [76, 0]
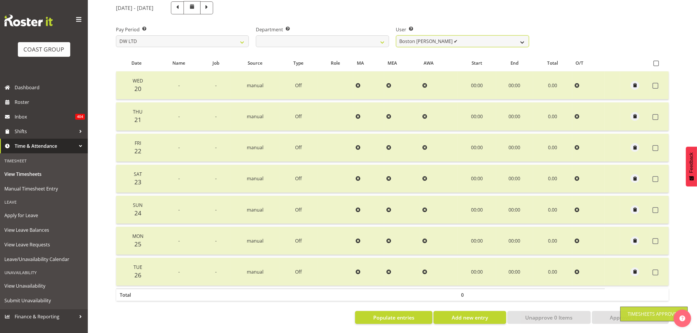
click at [435, 36] on select "Andrew McFadzean ✔ Boston Morgan-Horan ✔ Chanel Toleafoa ❌ Gene Burton ❌ Ian Si…" at bounding box center [462, 41] width 133 height 12
select select "1187"
click at [396, 35] on select "Andrew McFadzean ✔ Boston Morgan-Horan ✔ Chanel Toleafoa ❌ Gene Burton ❌ Ian Si…" at bounding box center [462, 41] width 133 height 12
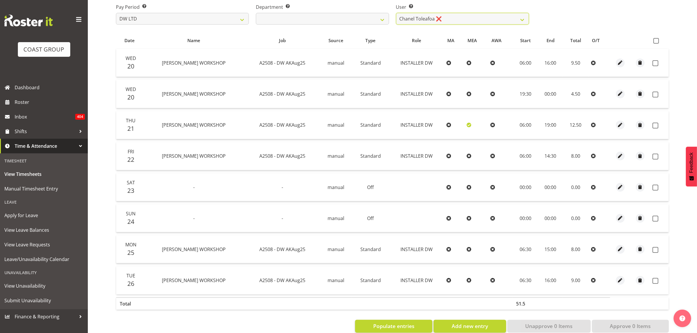
scroll to position [100, 0]
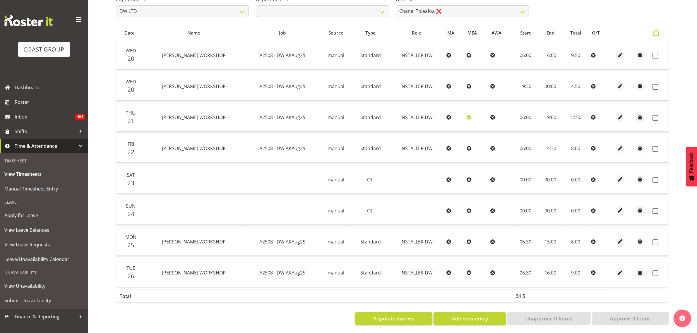
click at [657, 34] on span at bounding box center [656, 33] width 6 height 6
click at [657, 34] on input "checkbox" at bounding box center [655, 33] width 4 height 4
checkbox input "true"
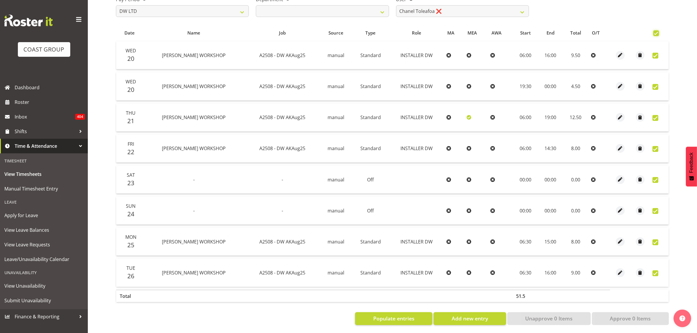
checkbox input "true"
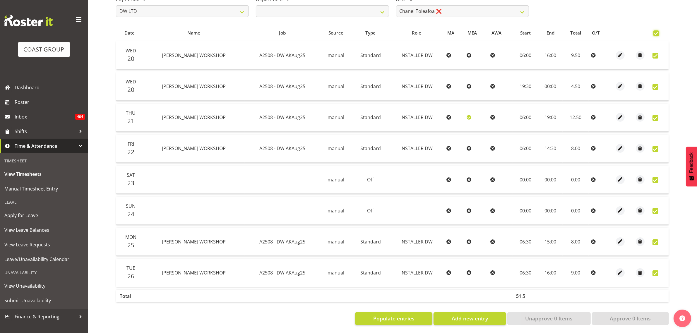
checkbox input "true"
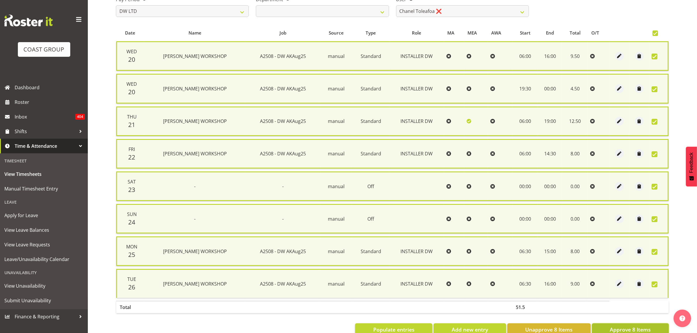
click at [620, 326] on span "Approve 8 Items" at bounding box center [630, 330] width 41 height 8
checkbox input "false"
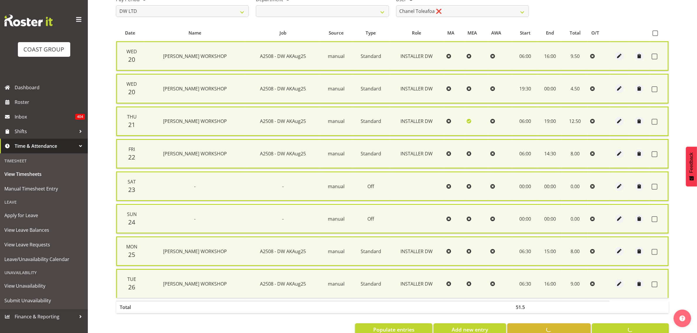
checkbox input "false"
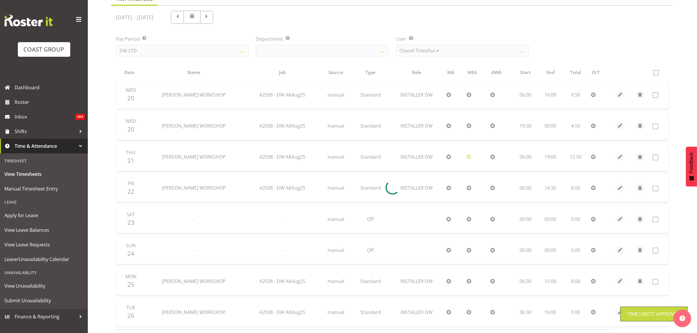
scroll to position [51, 0]
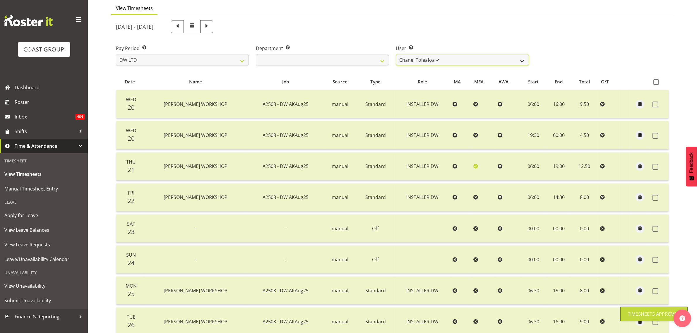
click at [442, 59] on select "Andrew McFadzean ✔ Boston Morgan-Horan ✔ Chanel Toleafoa ✔ Gene Burton ❌ Ian Si…" at bounding box center [462, 60] width 133 height 12
select select "1159"
click at [396, 54] on select "Andrew McFadzean ✔ Boston Morgan-Horan ✔ Chanel Toleafoa ✔ Gene Burton ❌ Ian Si…" at bounding box center [462, 60] width 133 height 12
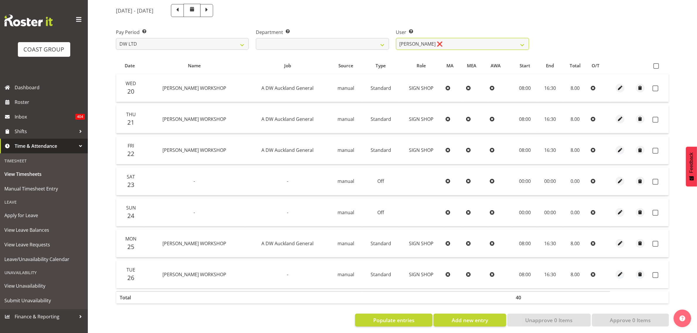
scroll to position [76, 0]
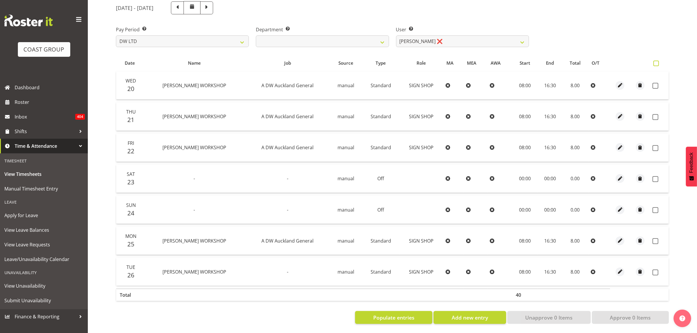
click at [654, 61] on label at bounding box center [657, 64] width 8 height 6
click at [654, 61] on input "checkbox" at bounding box center [655, 63] width 4 height 4
checkbox input "true"
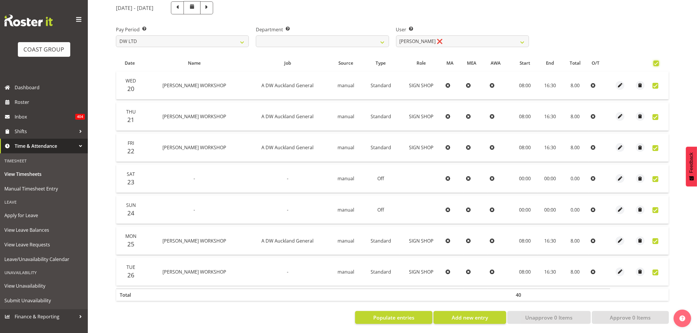
checkbox input "true"
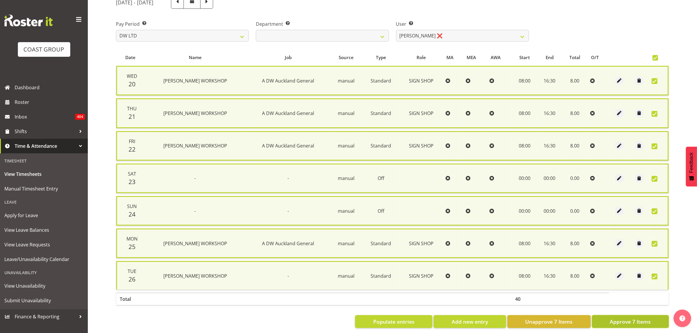
click at [623, 321] on span "Approve 7 Items" at bounding box center [630, 322] width 41 height 8
checkbox input "false"
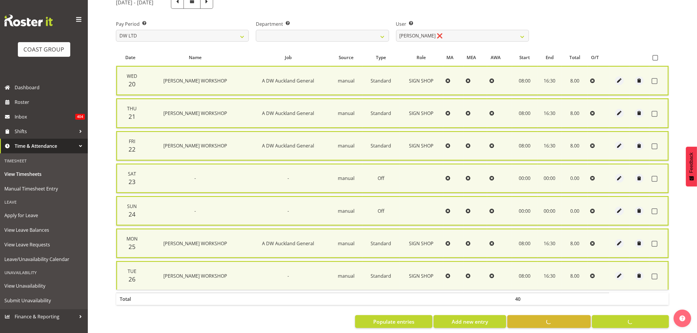
checkbox input "false"
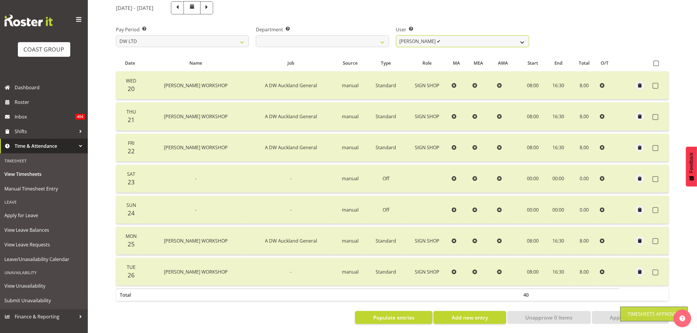
click at [457, 35] on select "Andrew McFadzean ✔ Boston Morgan-Horan ✔ Chanel Toleafoa ✔ Gene Burton ✔ Ian Si…" at bounding box center [462, 41] width 133 height 12
select select "1172"
click at [396, 35] on select "Andrew McFadzean ✔ Boston Morgan-Horan ✔ Chanel Toleafoa ✔ Gene Burton ✔ Ian Si…" at bounding box center [462, 41] width 133 height 12
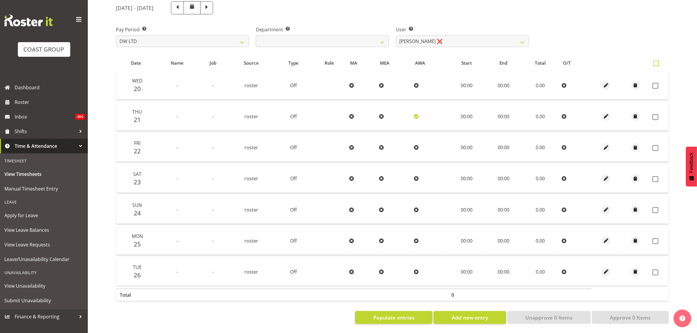
click at [654, 61] on span at bounding box center [656, 64] width 6 height 6
click at [654, 61] on input "checkbox" at bounding box center [655, 63] width 4 height 4
checkbox input "true"
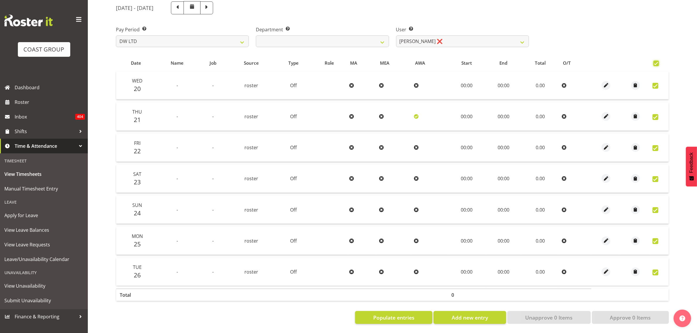
checkbox input "true"
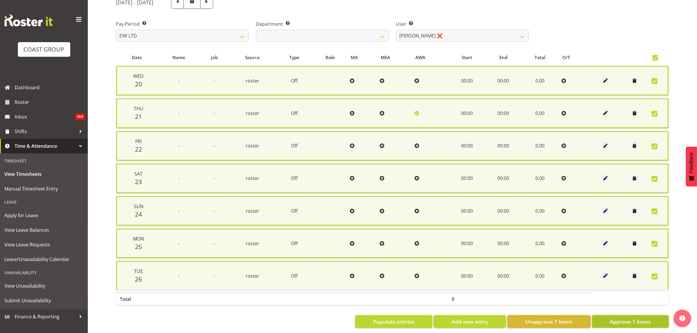
click at [618, 318] on span "Approve 7 Items" at bounding box center [630, 322] width 41 height 8
checkbox input "false"
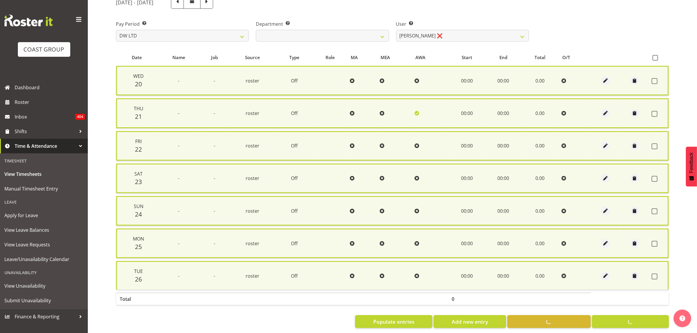
checkbox input "false"
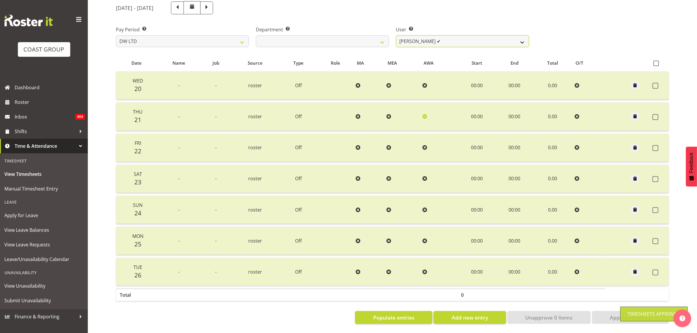
click at [436, 36] on select "Andrew McFadzean ✔ Boston Morgan-Horan ✔ Chanel Toleafoa ✔ Gene Burton ✔ Ian Si…" at bounding box center [462, 41] width 133 height 12
select select "1157"
click at [396, 35] on select "Andrew McFadzean ✔ Boston Morgan-Horan ✔ Chanel Toleafoa ✔ Gene Burton ✔ Ian Si…" at bounding box center [462, 41] width 133 height 12
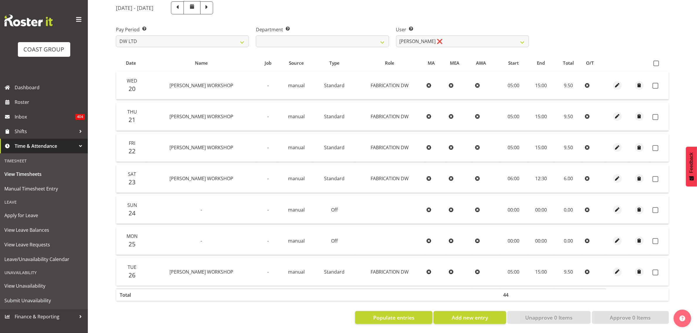
click at [652, 58] on th at bounding box center [659, 62] width 18 height 11
click at [653, 58] on th at bounding box center [659, 62] width 18 height 11
click at [654, 61] on span at bounding box center [656, 64] width 6 height 6
click at [654, 61] on input "checkbox" at bounding box center [655, 63] width 4 height 4
checkbox input "true"
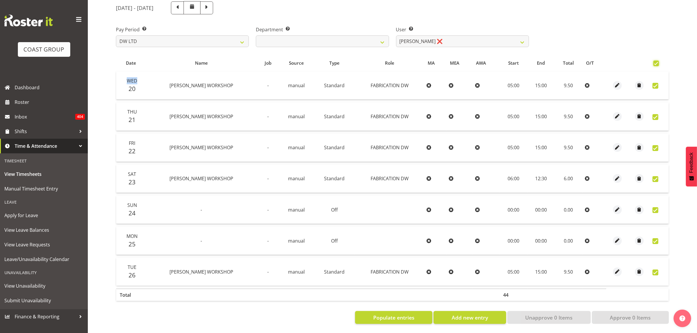
checkbox input "true"
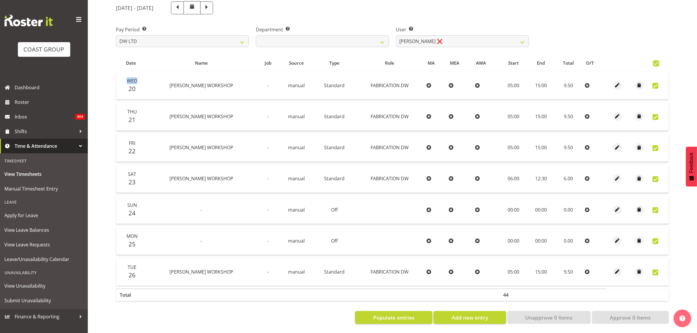
checkbox input "true"
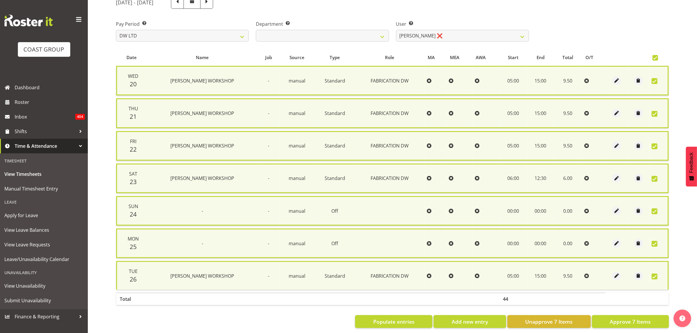
click at [607, 327] on section "August 20th - August 26th 2025 Pay Period Select which pay period you would lik…" at bounding box center [392, 162] width 562 height 342
click at [609, 321] on button "Approve 7 Items" at bounding box center [630, 321] width 77 height 13
checkbox input "false"
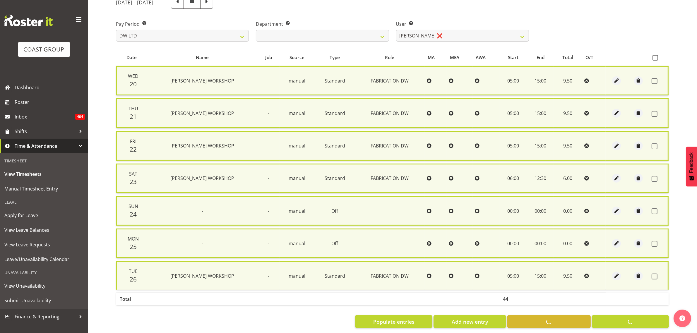
checkbox input "false"
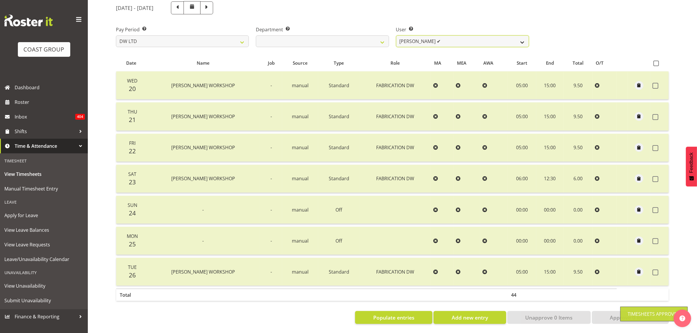
click at [454, 35] on select "Andrew McFadzean ✔ Boston Morgan-Horan ✔ Chanel Toleafoa ✔ Gene Burton ✔ Ian Si…" at bounding box center [462, 41] width 133 height 12
select select "1182"
click at [396, 35] on select "Andrew McFadzean ✔ Boston Morgan-Horan ✔ Chanel Toleafoa ✔ Gene Burton ✔ Ian Si…" at bounding box center [462, 41] width 133 height 12
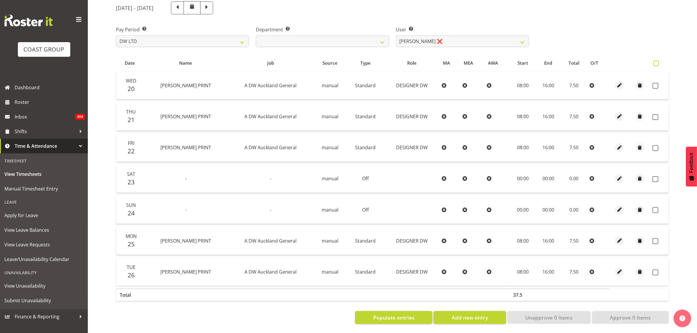
click at [655, 61] on span at bounding box center [656, 64] width 6 height 6
click at [655, 61] on input "checkbox" at bounding box center [655, 63] width 4 height 4
checkbox input "true"
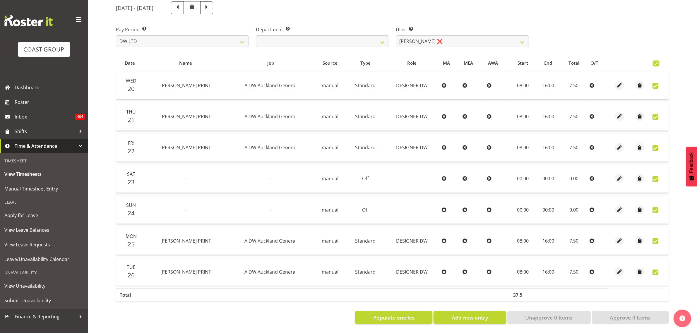
checkbox input "true"
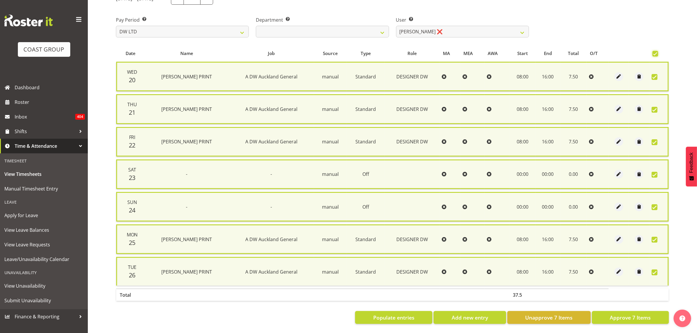
scroll to position [83, 0]
click at [630, 315] on span "Approve 7 Items" at bounding box center [630, 318] width 41 height 8
checkbox input "false"
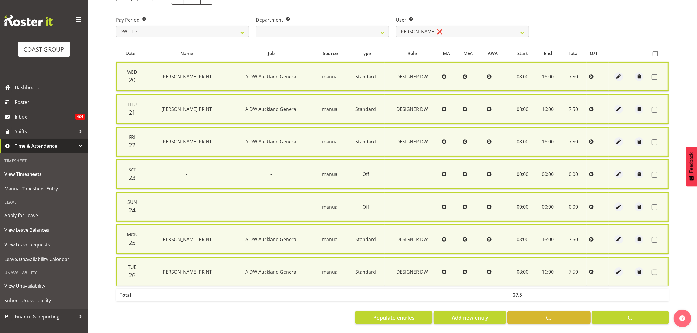
checkbox input "false"
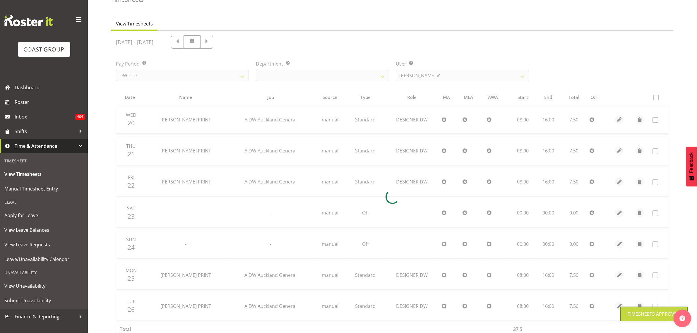
scroll to position [27, 0]
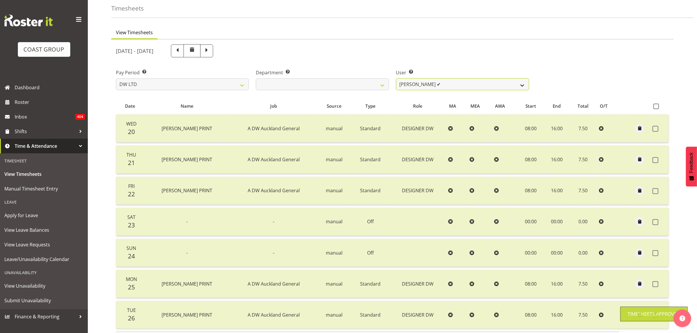
click at [441, 82] on select "Andrew McFadzean ✔ Boston Morgan-Horan ✔ Chanel Toleafoa ✔ Gene Burton ✔ Ian Si…" at bounding box center [462, 84] width 133 height 12
select select "3856"
click at [396, 78] on select "Andrew McFadzean ✔ Boston Morgan-Horan ✔ Chanel Toleafoa ✔ Gene Burton ✔ Ian Si…" at bounding box center [462, 84] width 133 height 12
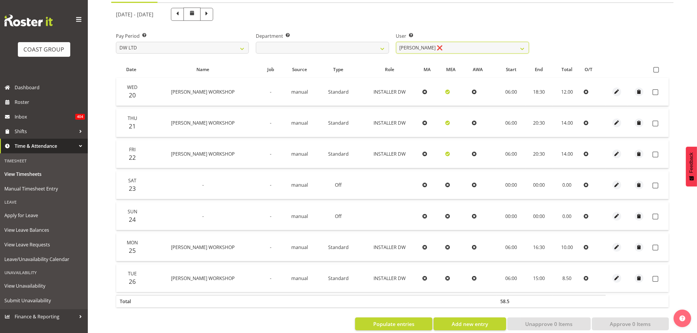
scroll to position [76, 0]
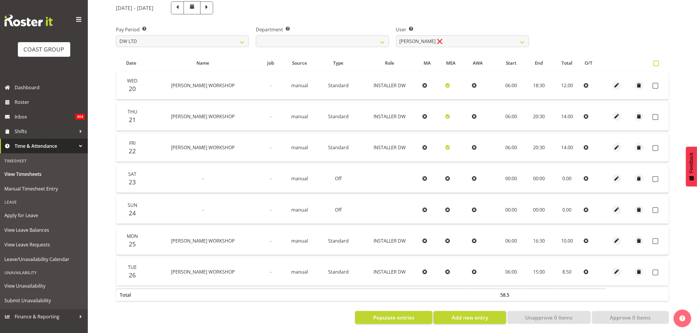
click at [657, 61] on span at bounding box center [656, 64] width 6 height 6
click at [657, 61] on input "checkbox" at bounding box center [655, 63] width 4 height 4
checkbox input "true"
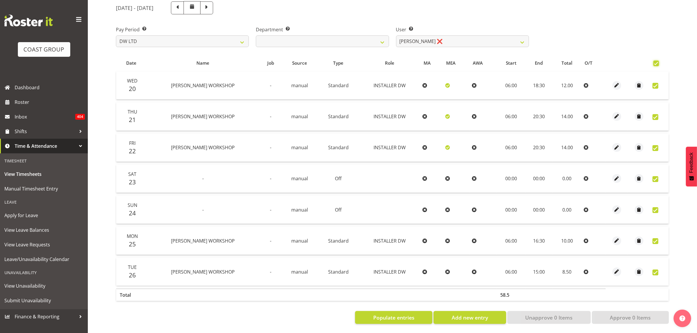
checkbox input "true"
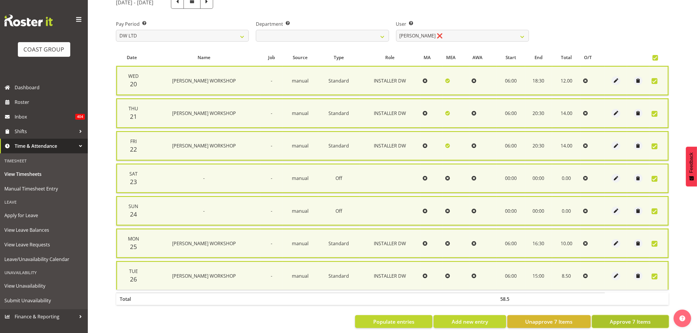
click at [613, 320] on span "Approve 7 Items" at bounding box center [630, 322] width 41 height 8
checkbox input "false"
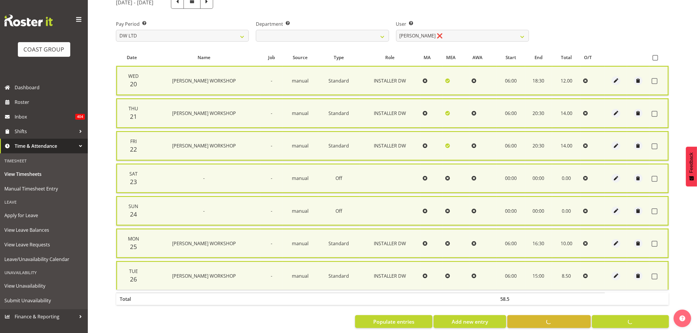
checkbox input "false"
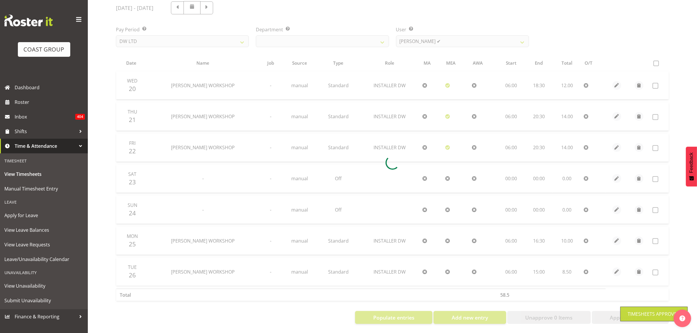
click at [463, 37] on div at bounding box center [392, 162] width 562 height 332
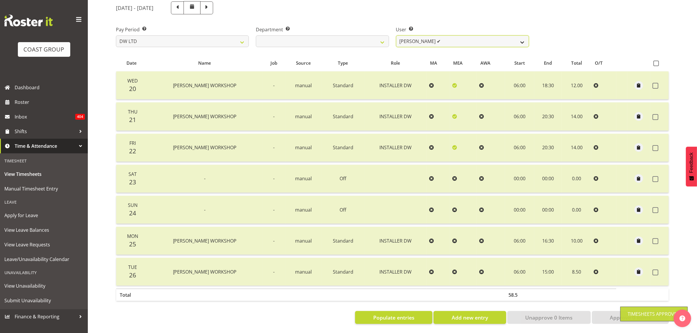
click at [462, 37] on select "Andrew McFadzean ✔ Boston Morgan-Horan ✔ Chanel Toleafoa ✔ Gene Burton ✔ Ian Si…" at bounding box center [462, 41] width 133 height 12
select select "1136"
click at [396, 35] on select "Andrew McFadzean ✔ Boston Morgan-Horan ✔ Chanel Toleafoa ✔ Gene Burton ✔ Ian Si…" at bounding box center [462, 41] width 133 height 12
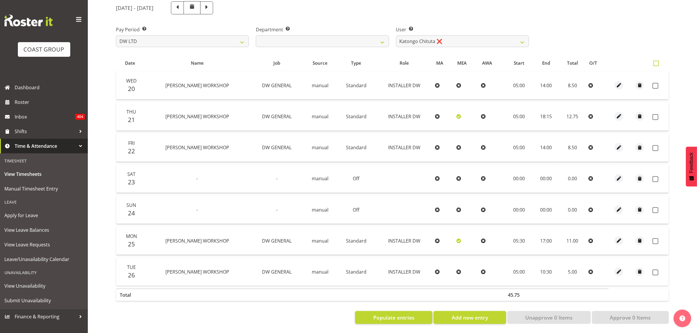
click at [654, 61] on span at bounding box center [656, 64] width 6 height 6
click at [654, 61] on input "checkbox" at bounding box center [655, 63] width 4 height 4
checkbox input "true"
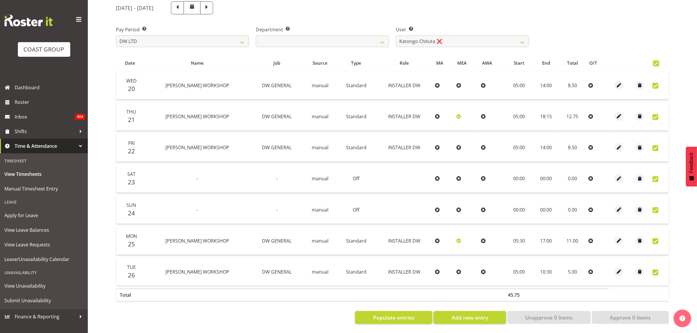
checkbox input "true"
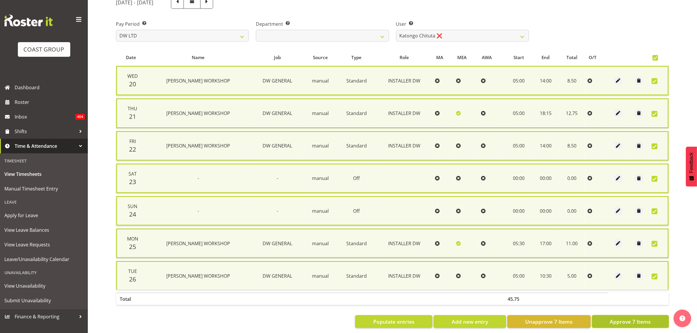
click at [620, 321] on span "Approve 7 Items" at bounding box center [630, 322] width 41 height 8
checkbox input "false"
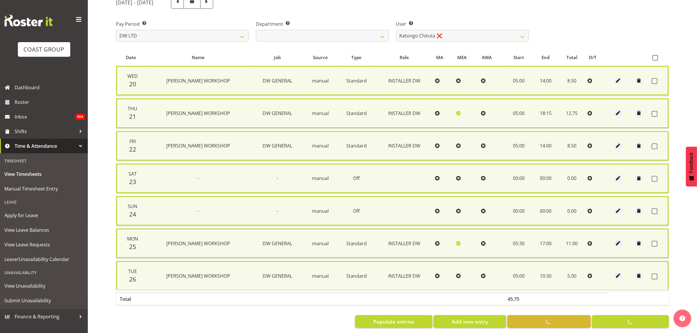
checkbox input "false"
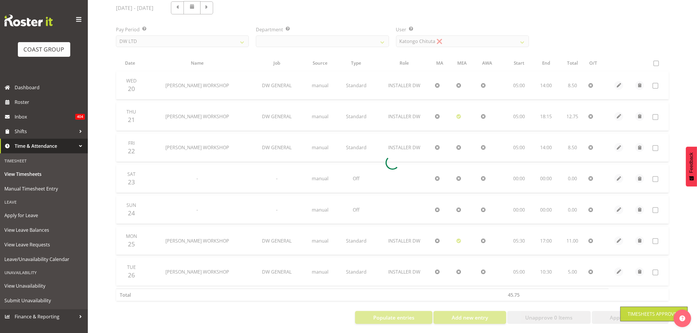
click at [463, 35] on div at bounding box center [392, 162] width 562 height 332
click at [458, 37] on div at bounding box center [392, 162] width 562 height 332
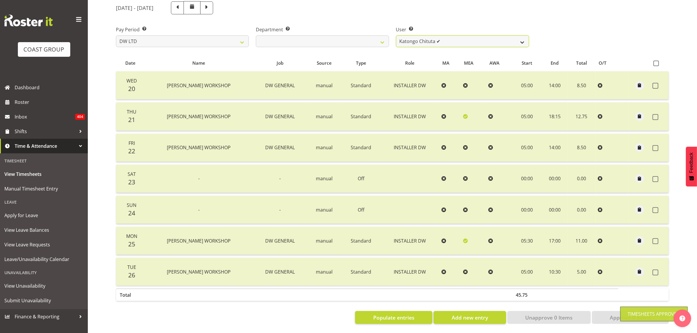
click at [458, 37] on select "Andrew McFadzean ✔ Boston Morgan-Horan ✔ Chanel Toleafoa ✔ Gene Burton ✔ Ian Si…" at bounding box center [462, 41] width 133 height 12
click at [396, 35] on select "Andrew McFadzean ✔ Boston Morgan-Horan ✔ Chanel Toleafoa ✔ Gene Burton ✔ Ian Si…" at bounding box center [462, 41] width 133 height 12
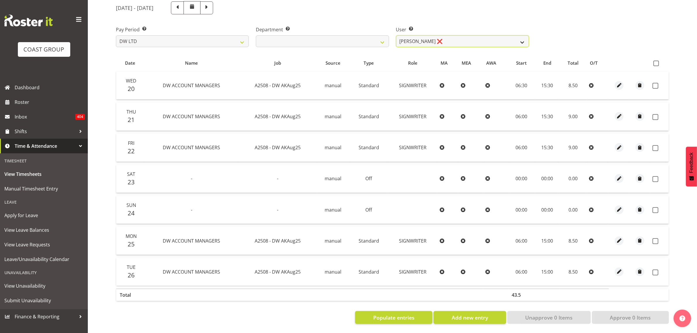
click at [509, 35] on select "Andrew McFadzean ✔ Boston Morgan-Horan ✔ Chanel Toleafoa ✔ Gene Burton ✔ Ian Si…" at bounding box center [462, 41] width 133 height 12
select select "1154"
click at [396, 35] on select "Andrew McFadzean ✔ Boston Morgan-Horan ✔ Chanel Toleafoa ✔ Gene Burton ✔ Ian Si…" at bounding box center [462, 41] width 133 height 12
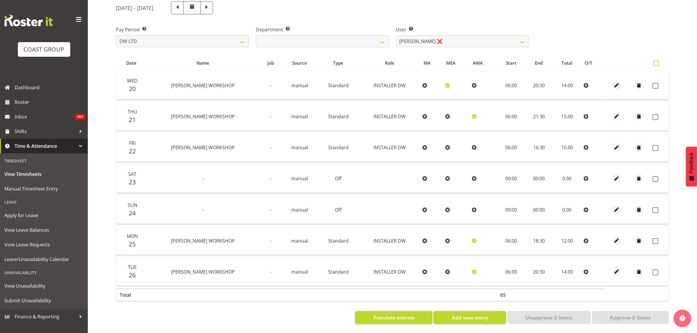
click at [656, 61] on span at bounding box center [656, 64] width 6 height 6
click at [656, 61] on input "checkbox" at bounding box center [655, 63] width 4 height 4
checkbox input "true"
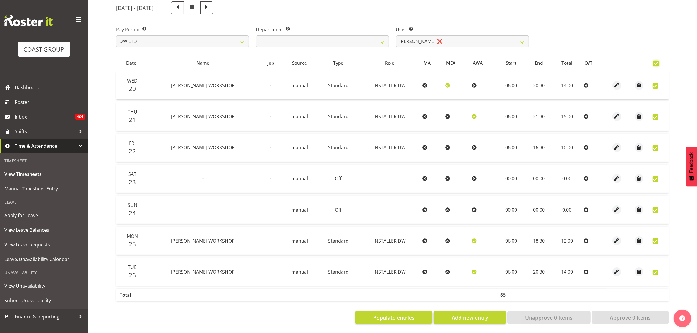
checkbox input "true"
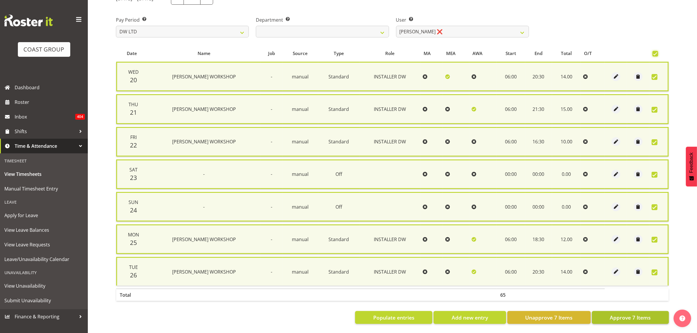
scroll to position [83, 0]
click at [622, 314] on span "Approve 7 Items" at bounding box center [630, 318] width 41 height 8
checkbox input "false"
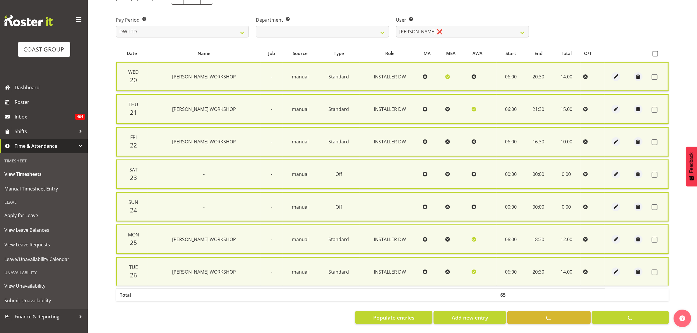
checkbox input "false"
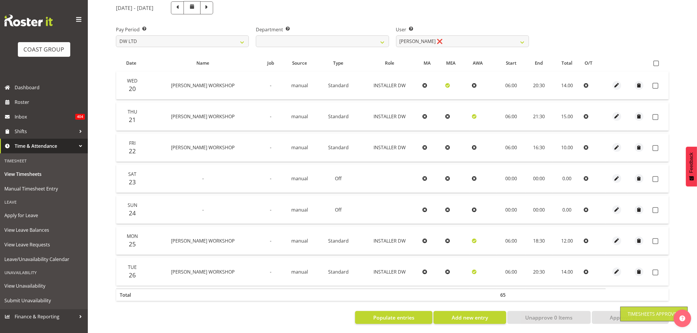
scroll to position [76, 0]
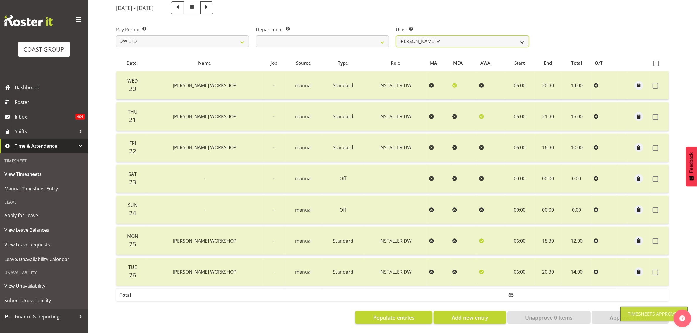
click at [440, 37] on select "Andrew McFadzean ✔ Boston Morgan-Horan ✔ Chanel Toleafoa ✔ Gene Burton ✔ Ian Si…" at bounding box center [462, 41] width 133 height 12
select select "9871"
click at [396, 35] on select "Andrew McFadzean ✔ Boston Morgan-Horan ✔ Chanel Toleafoa ✔ Gene Burton ✔ Ian Si…" at bounding box center [462, 41] width 133 height 12
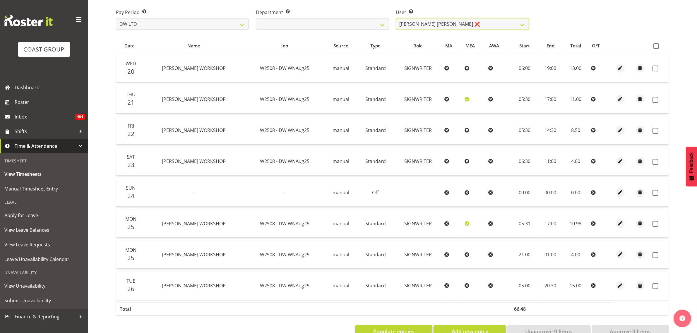
scroll to position [107, 0]
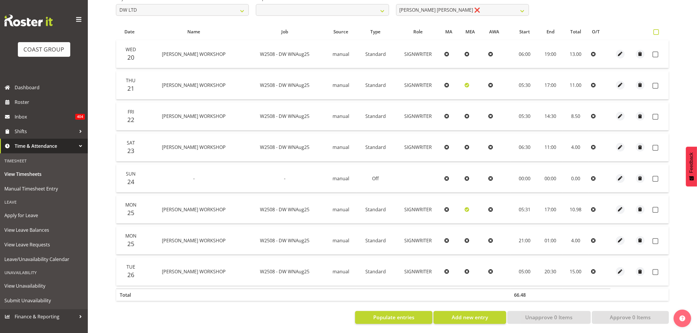
click at [657, 29] on span at bounding box center [656, 32] width 6 height 6
click at [657, 30] on input "checkbox" at bounding box center [655, 32] width 4 height 4
checkbox input "true"
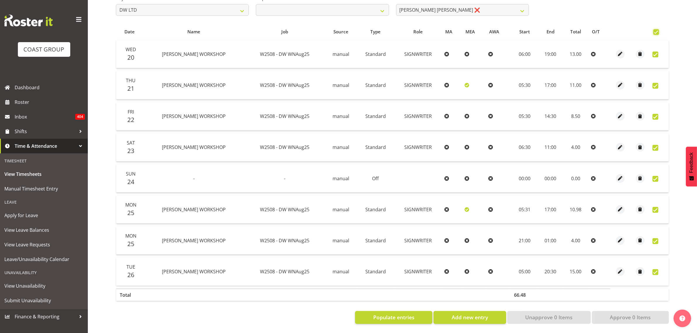
checkbox input "true"
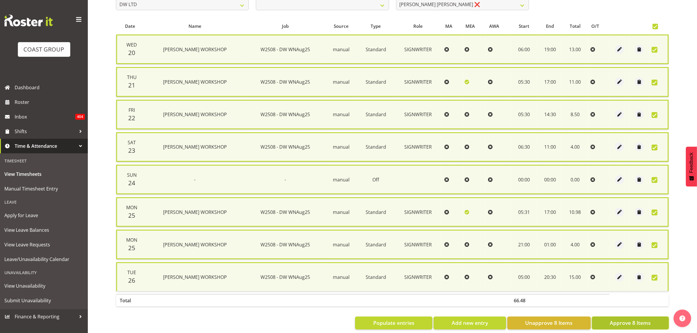
click at [616, 321] on span "Approve 8 Items" at bounding box center [630, 323] width 41 height 8
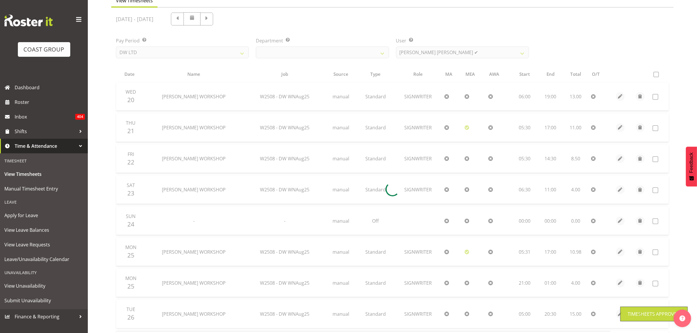
scroll to position [58, 0]
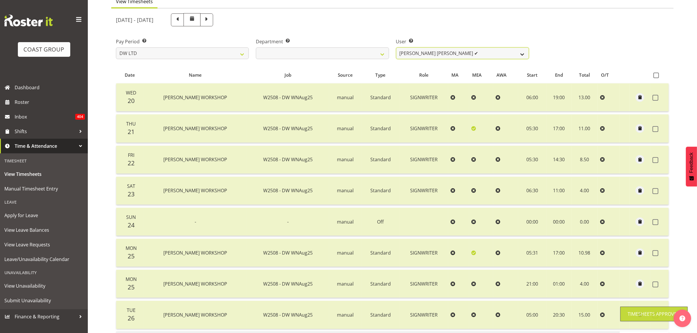
click at [447, 58] on select "Andrew McFadzean ✔ Boston Morgan-Horan ✔ Chanel Toleafoa ✔ Gene Burton ✔ Ian Si…" at bounding box center [462, 53] width 133 height 12
click at [396, 47] on select "Andrew McFadzean ✔ Boston Morgan-Horan ✔ Chanel Toleafoa ✔ Gene Burton ✔ Ian Si…" at bounding box center [462, 53] width 133 height 12
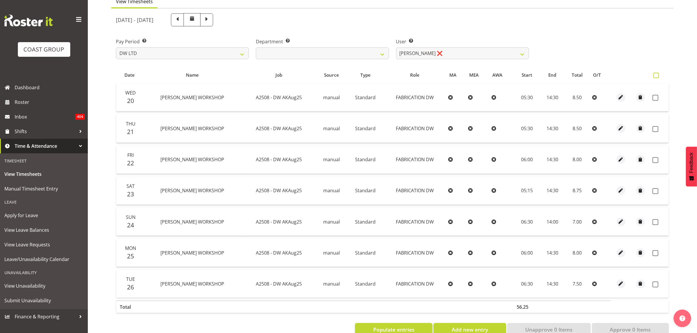
click at [656, 76] on span at bounding box center [656, 76] width 6 height 6
click at [656, 76] on input "checkbox" at bounding box center [655, 75] width 4 height 4
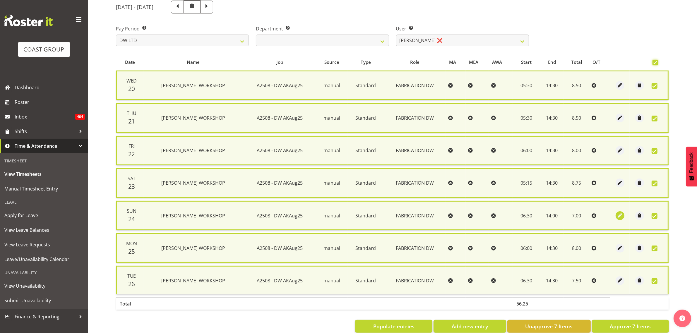
scroll to position [83, 0]
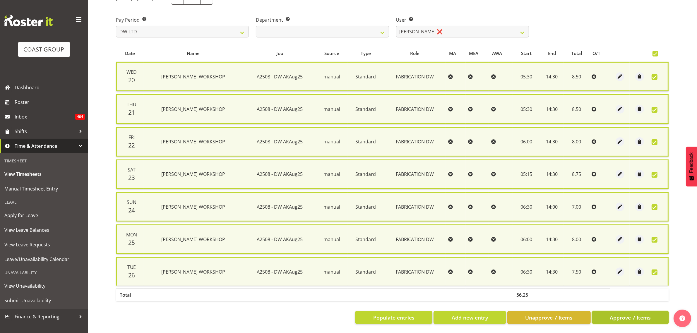
click at [630, 314] on span "Approve 7 Items" at bounding box center [630, 318] width 41 height 8
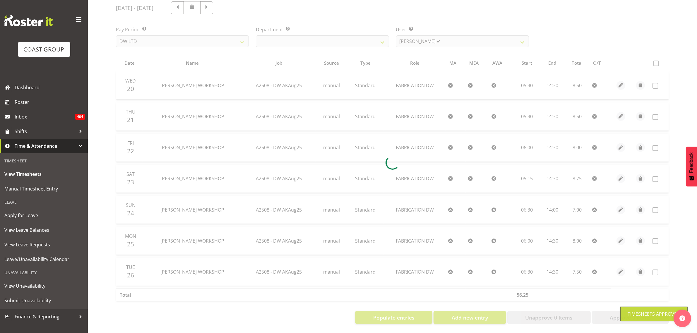
click at [430, 38] on div at bounding box center [392, 162] width 562 height 332
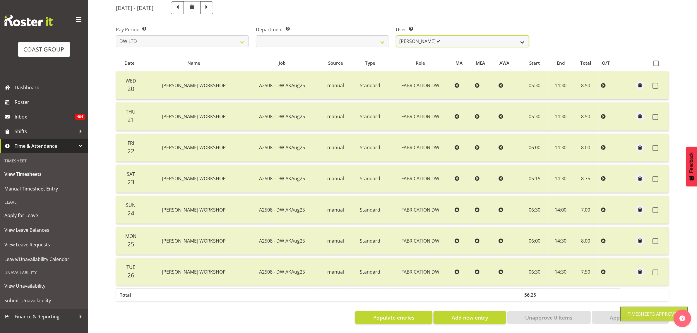
click at [430, 38] on select "Andrew McFadzean ✔ Boston Morgan-Horan ✔ Chanel Toleafoa ✔ Gene Burton ✔ Ian Si…" at bounding box center [462, 41] width 133 height 12
click at [396, 35] on select "Andrew McFadzean ✔ Boston Morgan-Horan ✔ Chanel Toleafoa ✔ Gene Burton ✔ Ian Si…" at bounding box center [462, 41] width 133 height 12
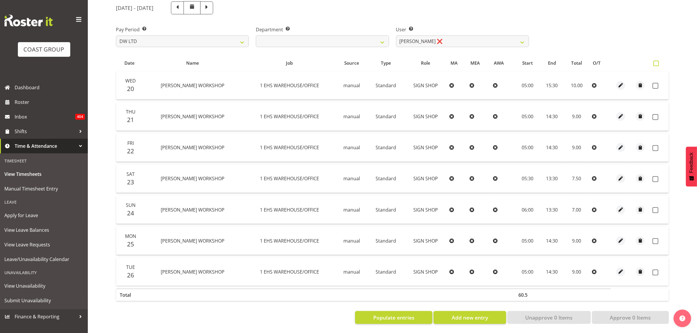
click at [654, 61] on span at bounding box center [656, 64] width 6 height 6
click at [654, 61] on input "checkbox" at bounding box center [655, 63] width 4 height 4
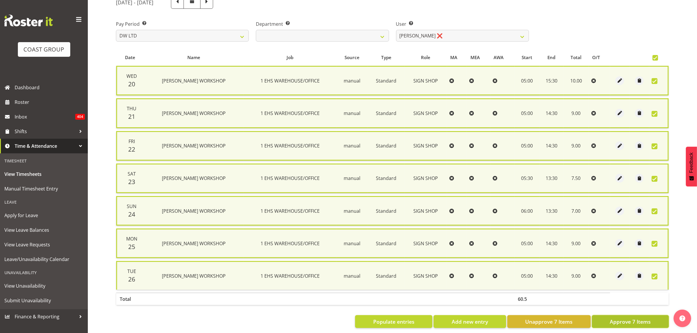
click at [618, 315] on button "Approve 7 Items" at bounding box center [630, 321] width 77 height 13
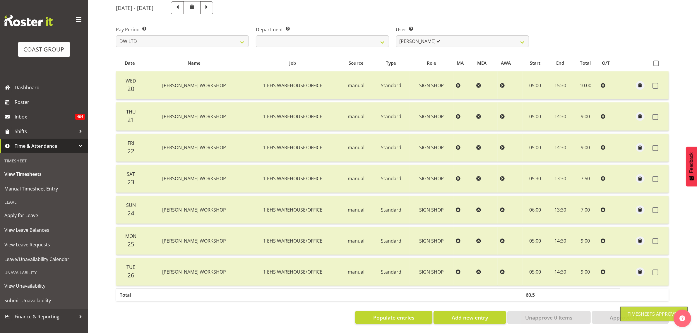
click at [420, 42] on div "User Select user. Note: This is filtered down by the previous two drop-down ite…" at bounding box center [463, 34] width 140 height 33
click at [420, 36] on select "Andrew McFadzean ✔ Boston Morgan-Horan ✔ Chanel Toleafoa ✔ Gene Burton ✔ Ian Si…" at bounding box center [462, 41] width 133 height 12
click at [396, 35] on select "Andrew McFadzean ✔ Boston Morgan-Horan ✔ Chanel Toleafoa ✔ Gene Burton ✔ Ian Si…" at bounding box center [462, 41] width 133 height 12
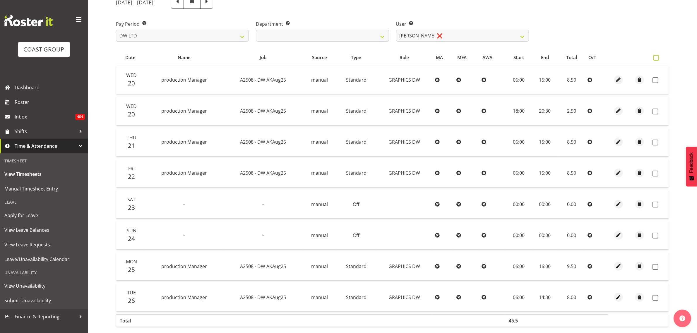
click at [654, 57] on span at bounding box center [656, 58] width 6 height 6
click at [654, 57] on input "checkbox" at bounding box center [655, 58] width 4 height 4
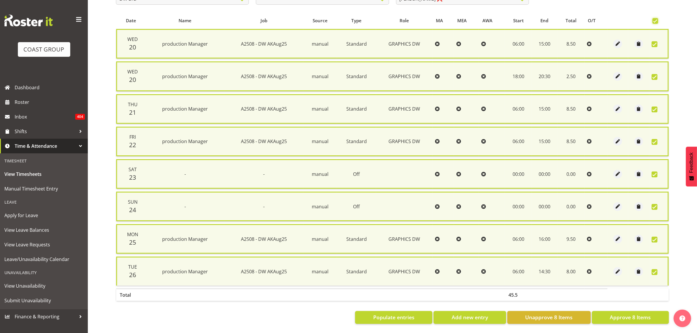
scroll to position [115, 0]
click at [613, 314] on span "Approve 8 Items" at bounding box center [630, 317] width 41 height 8
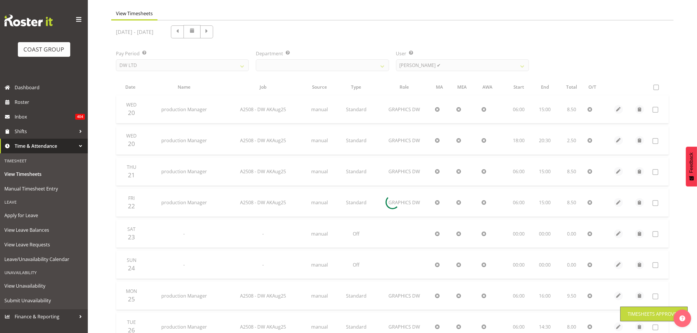
scroll to position [34, 0]
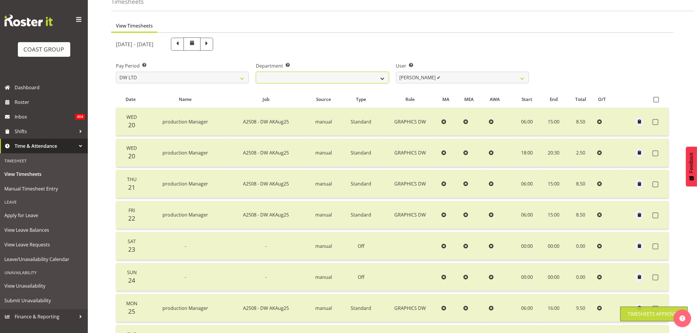
click at [375, 74] on select "DW AKL DW AKL DESIGN DW AKL PRODUCTION" at bounding box center [322, 78] width 133 height 12
click at [256, 72] on select "DW AKL DW AKL DESIGN DW AKL PRODUCTION" at bounding box center [322, 78] width 133 height 12
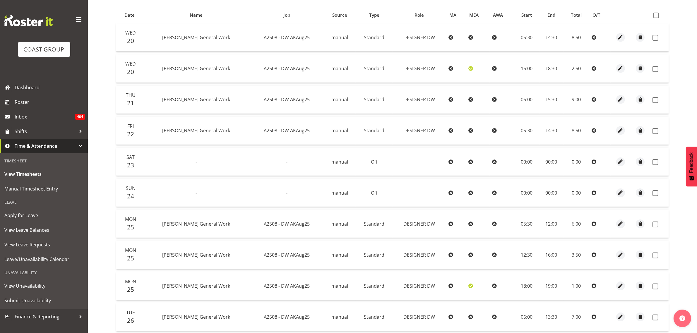
scroll to position [107, 0]
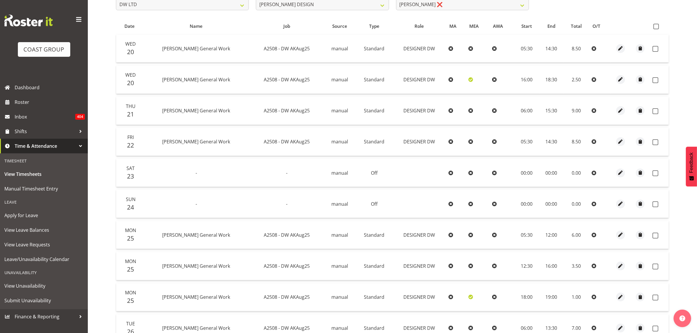
click at [662, 19] on table "Date Name Job Source Type Role MA MEA AWA Start End Total O/T Wed 20 DW AKL Gen…" at bounding box center [392, 204] width 553 height 374
click at [659, 25] on span at bounding box center [656, 27] width 6 height 6
click at [657, 25] on input "checkbox" at bounding box center [655, 27] width 4 height 4
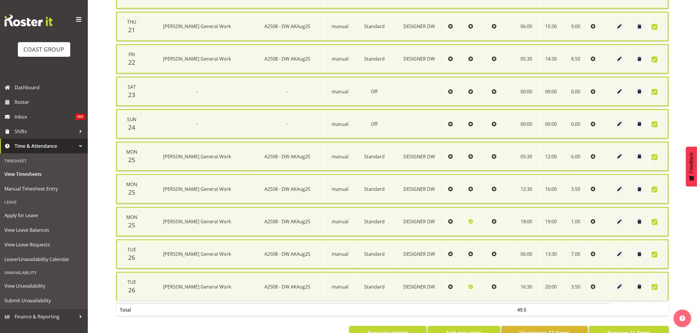
scroll to position [212, 0]
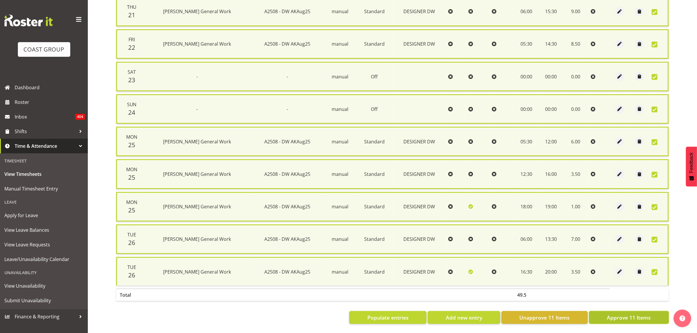
click at [642, 314] on span "Approve 11 Items" at bounding box center [629, 318] width 44 height 8
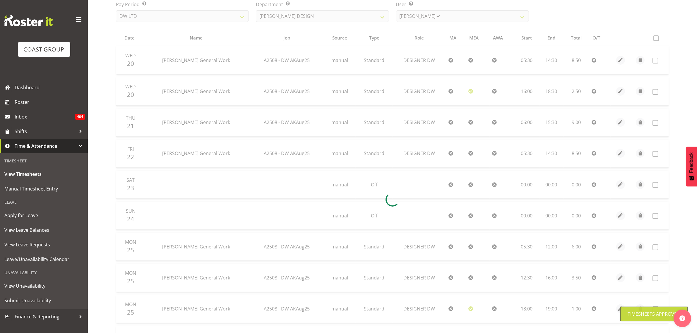
scroll to position [78, 0]
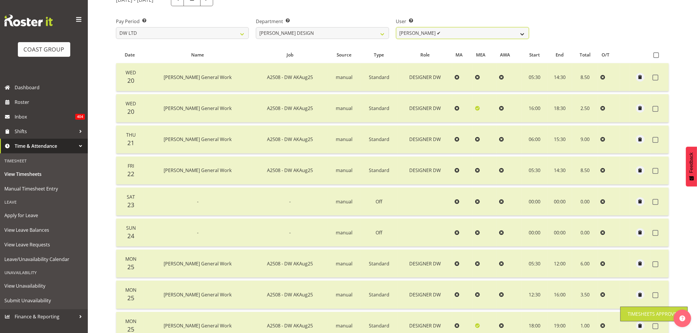
click at [453, 37] on select "Benjamin Thomas Geden ✔ Darren Shiu Lun Lau ❌" at bounding box center [462, 33] width 133 height 12
click at [396, 27] on select "Benjamin Thomas Geden ✔ Darren Shiu Lun Lau ❌" at bounding box center [462, 33] width 133 height 12
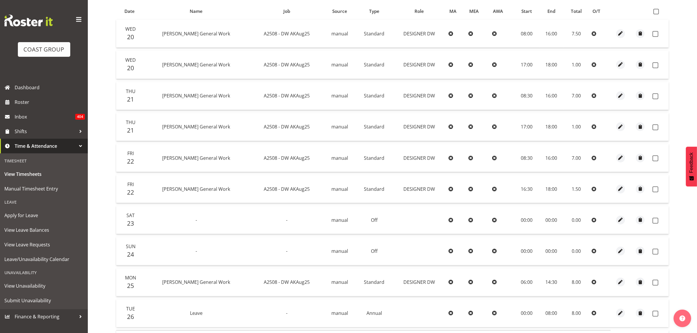
scroll to position [121, 0]
click at [657, 12] on span at bounding box center [656, 13] width 6 height 6
click at [657, 12] on input "checkbox" at bounding box center [655, 13] width 4 height 4
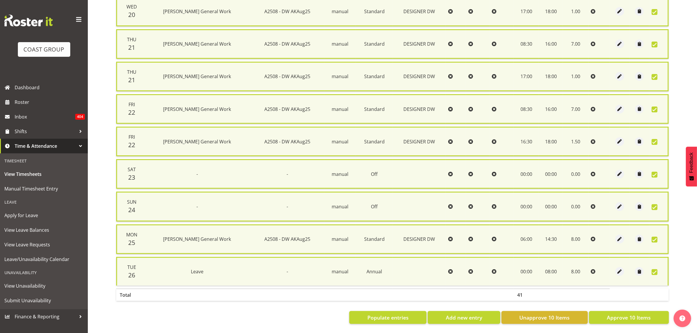
scroll to position [180, 0]
click at [626, 314] on span "Approve 10 Items" at bounding box center [629, 318] width 44 height 8
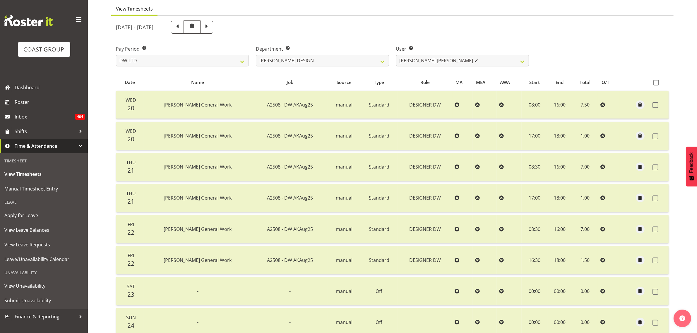
scroll to position [47, 0]
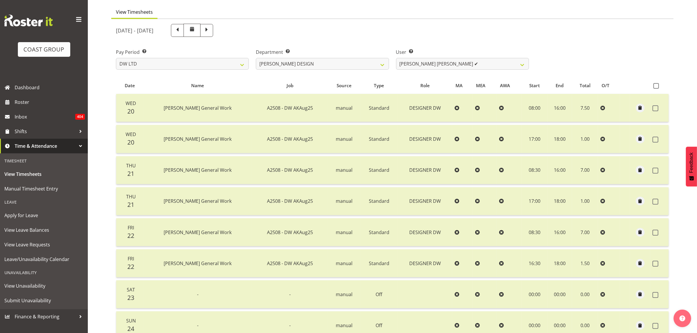
click at [393, 58] on div "User Select user. Note: This is filtered down by the previous two drop-down ite…" at bounding box center [463, 56] width 140 height 33
click at [403, 62] on select "Benjamin Thomas Geden ✔ Darren Shiu Lun Lau ✔" at bounding box center [462, 64] width 133 height 12
drag, startPoint x: 404, startPoint y: 62, endPoint x: 387, endPoint y: 70, distance: 19.1
click at [404, 62] on select "Benjamin Thomas Geden ✔ Darren Shiu Lun Lau ✔" at bounding box center [462, 64] width 133 height 12
click at [376, 70] on div "Department Select which department you would like to view. DW AKL DW AKL DESIGN…" at bounding box center [322, 56] width 140 height 33
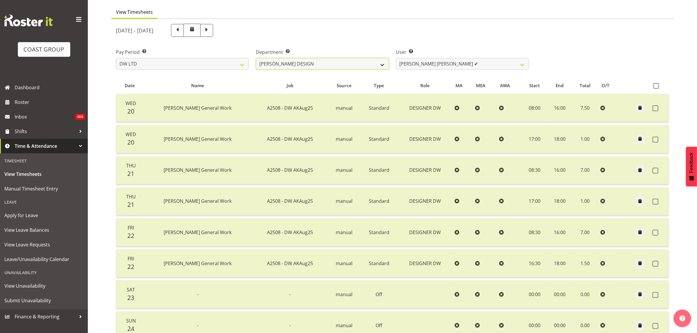
click at [371, 65] on select "DW AKL DW AKL DESIGN DW AKL PRODUCTION" at bounding box center [322, 64] width 133 height 12
click at [256, 58] on select "DW AKL DW AKL DESIGN DW AKL PRODUCTION" at bounding box center [322, 64] width 133 height 12
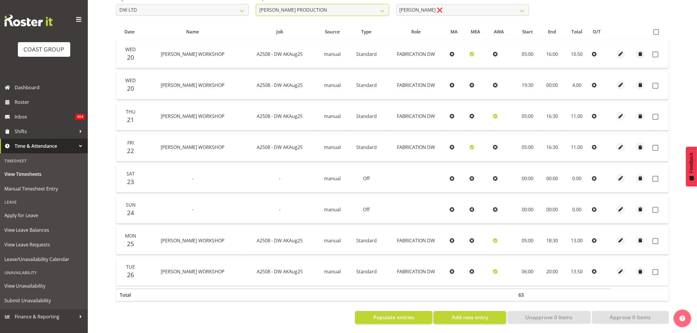
scroll to position [107, 0]
click at [657, 29] on span at bounding box center [656, 32] width 6 height 6
click at [657, 30] on input "checkbox" at bounding box center [655, 32] width 4 height 4
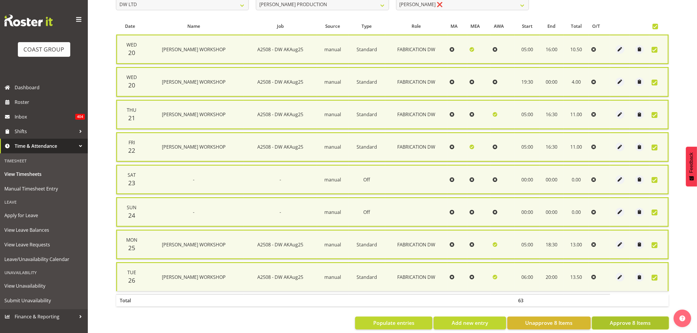
click at [625, 322] on span "Approve 8 Items" at bounding box center [630, 323] width 41 height 8
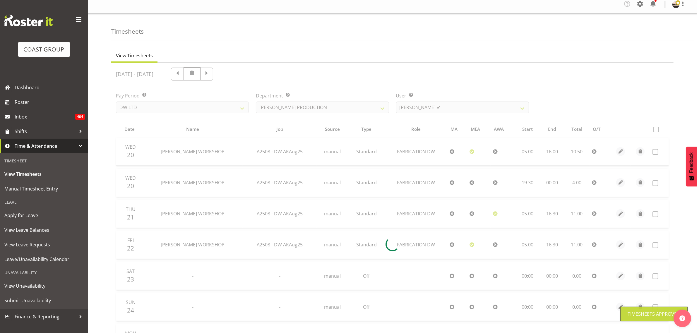
scroll to position [0, 0]
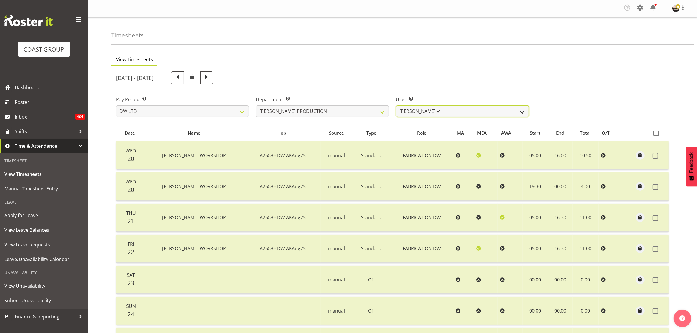
click at [439, 110] on select "Peter Lee ✔" at bounding box center [462, 111] width 133 height 12
drag, startPoint x: 432, startPoint y: 105, endPoint x: 417, endPoint y: 106, distance: 15.0
click at [432, 105] on select "Peter Lee ✔" at bounding box center [462, 111] width 133 height 12
drag, startPoint x: 352, startPoint y: 112, endPoint x: 353, endPoint y: 116, distance: 4.8
click at [352, 113] on select "DW AKL DW AKL DESIGN DW AKL PRODUCTION" at bounding box center [322, 111] width 133 height 12
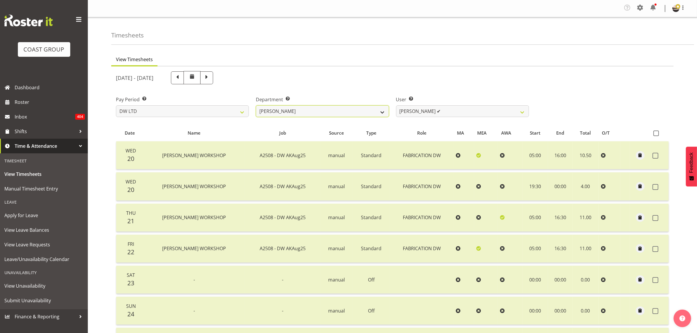
click at [256, 105] on select "DW AKL DW AKL DESIGN DW AKL PRODUCTION" at bounding box center [322, 111] width 133 height 12
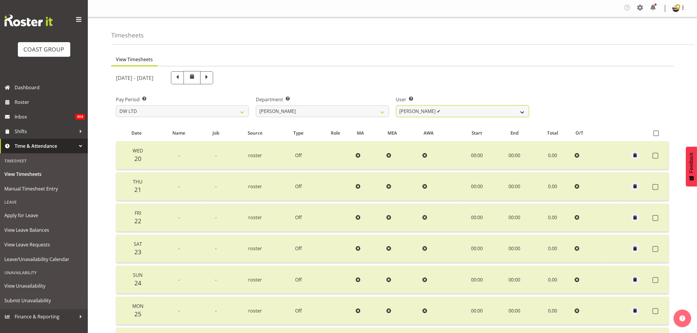
click at [469, 111] on select "Andrew McFadzean ✔ Boston Morgan-Horan ✔ Chanel Toleafoa ✔ Gene Burton ✔ Ian Si…" at bounding box center [462, 111] width 133 height 12
